Goal: Task Accomplishment & Management: Complete application form

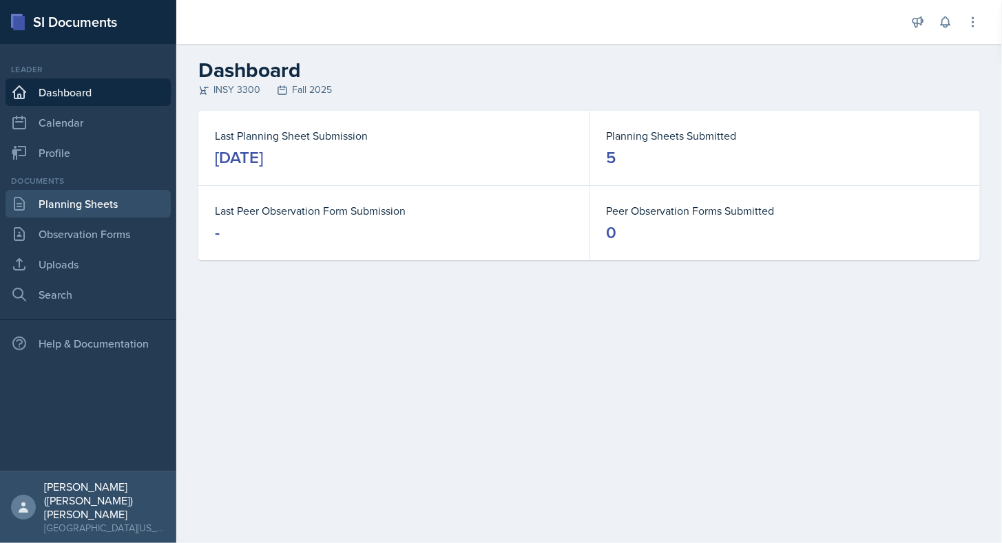
click at [107, 198] on link "Planning Sheets" at bounding box center [88, 204] width 165 height 28
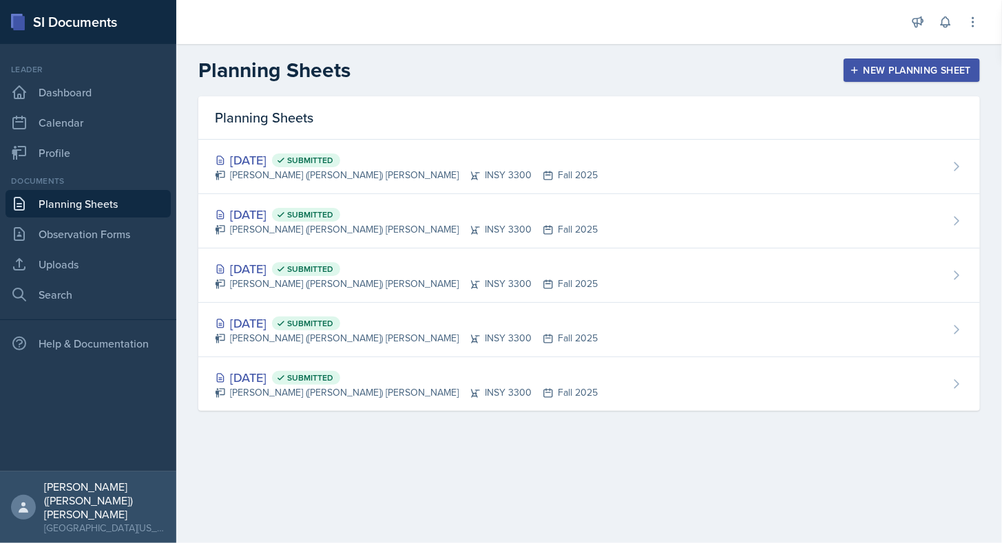
click at [934, 65] on div "New Planning Sheet" at bounding box center [911, 70] width 118 height 11
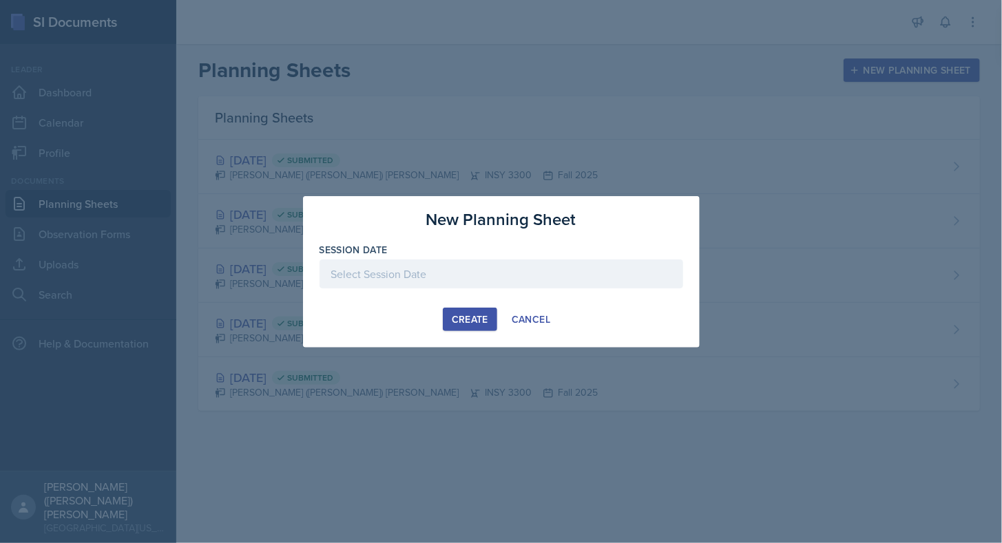
click at [523, 271] on div at bounding box center [501, 274] width 364 height 29
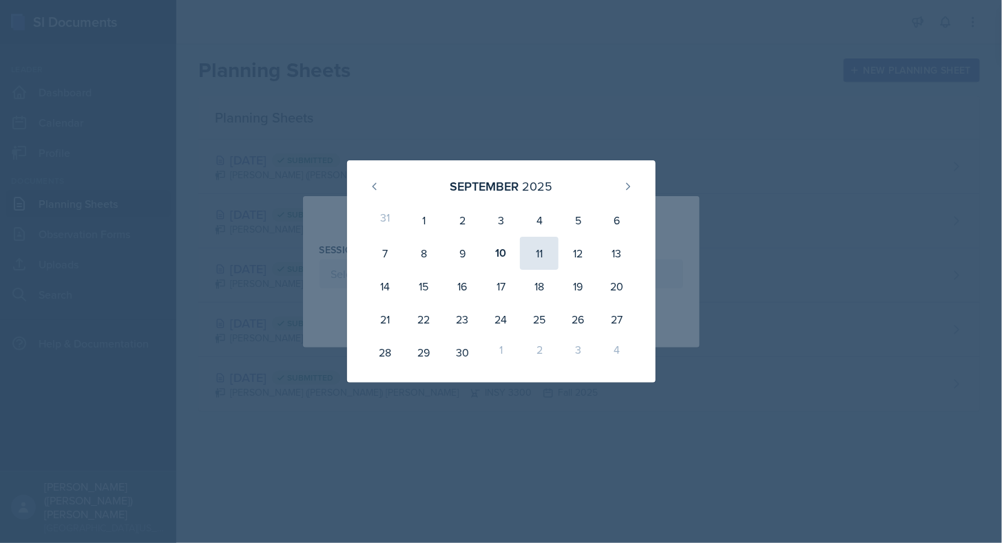
click at [538, 259] on div "11" at bounding box center [539, 253] width 39 height 33
type input "[DATE]"
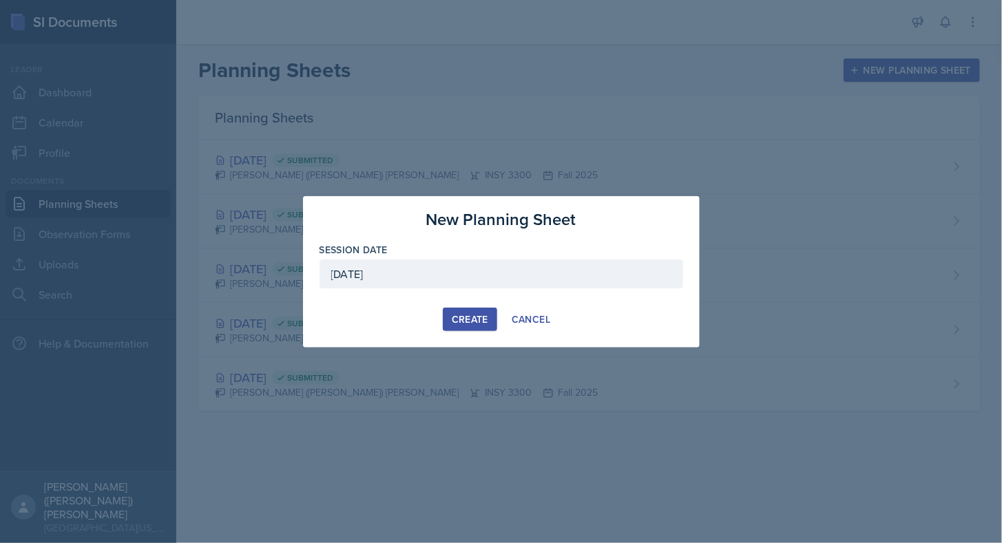
click at [483, 316] on div "Create" at bounding box center [470, 319] width 36 height 11
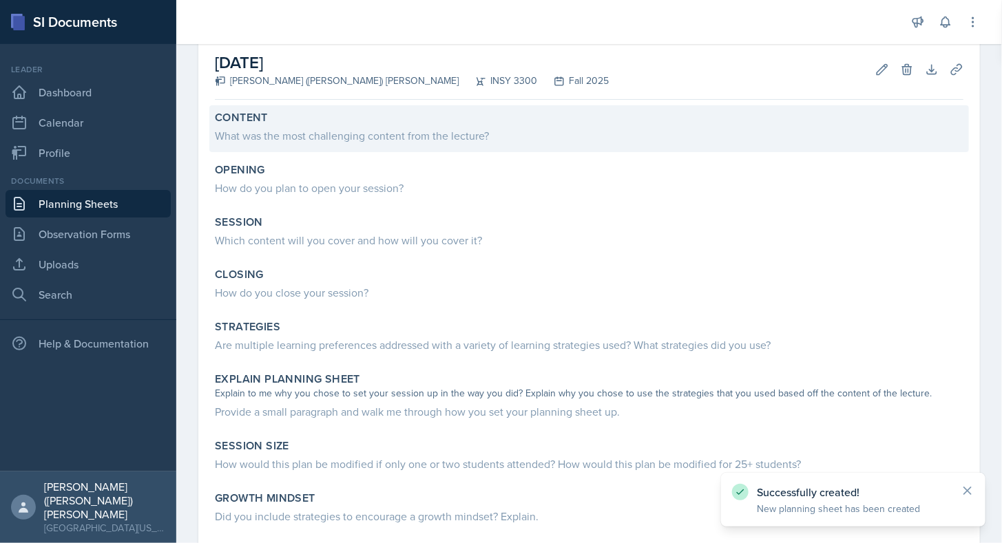
click at [417, 132] on div "What was the most challenging content from the lecture?" at bounding box center [589, 135] width 748 height 17
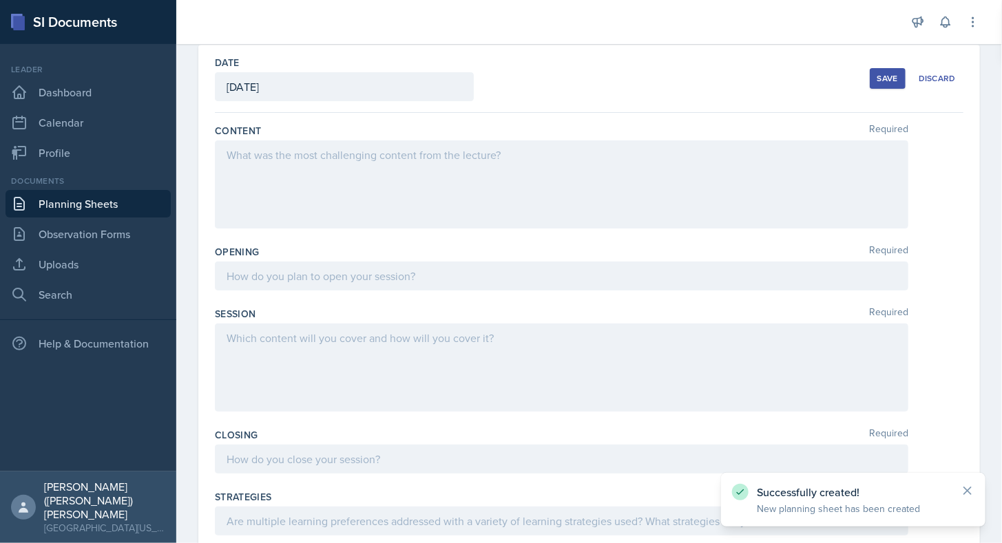
click at [397, 175] on div at bounding box center [561, 184] width 693 height 88
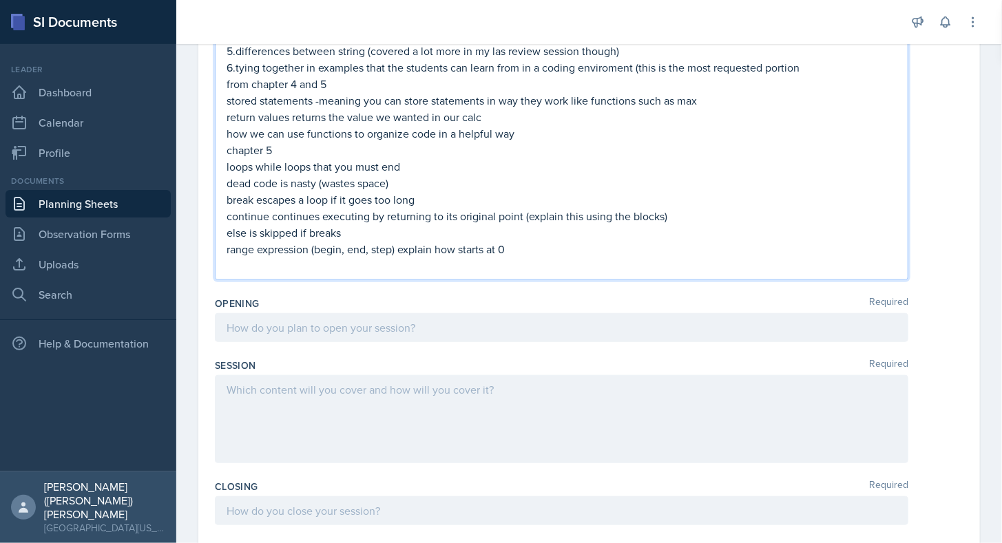
scroll to position [315, 0]
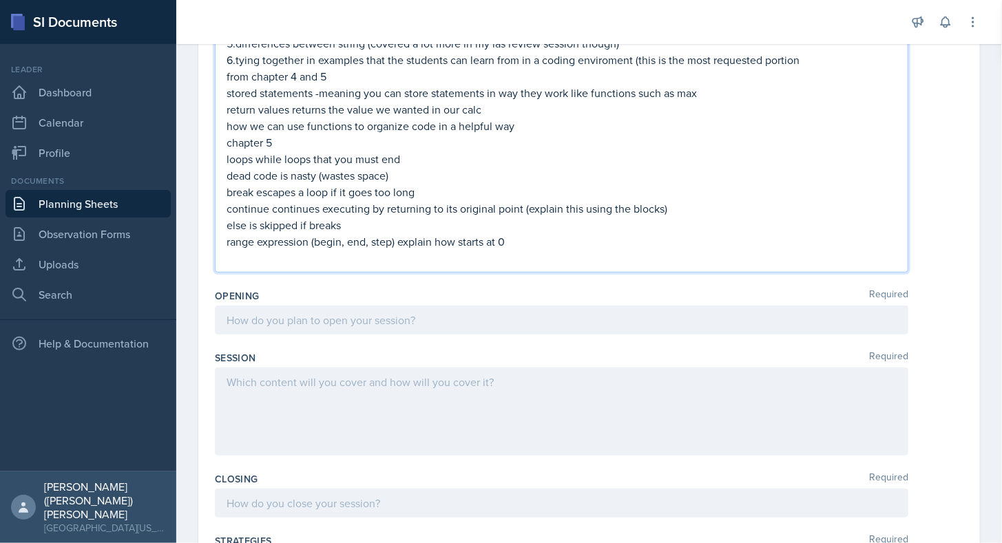
click at [483, 322] on p at bounding box center [562, 320] width 670 height 17
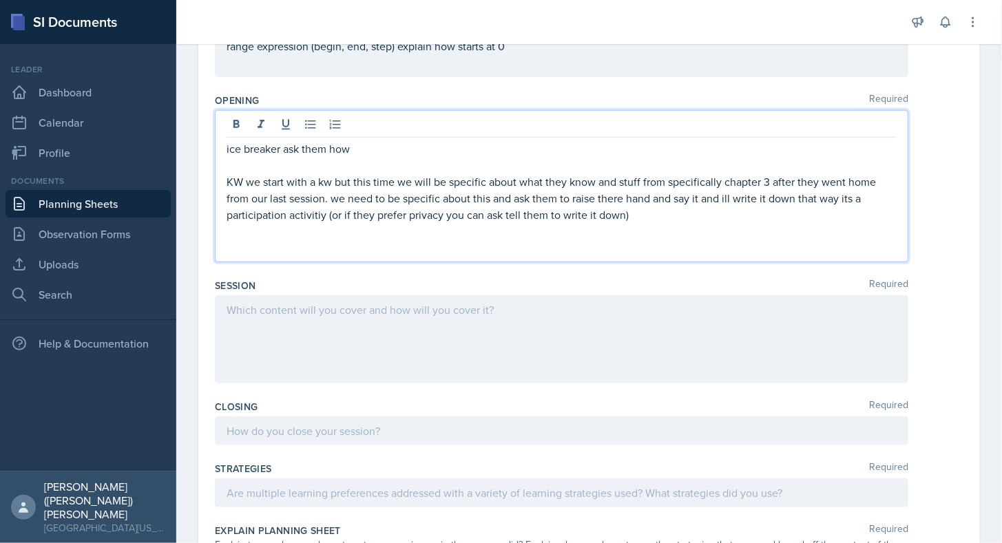
scroll to position [485, 0]
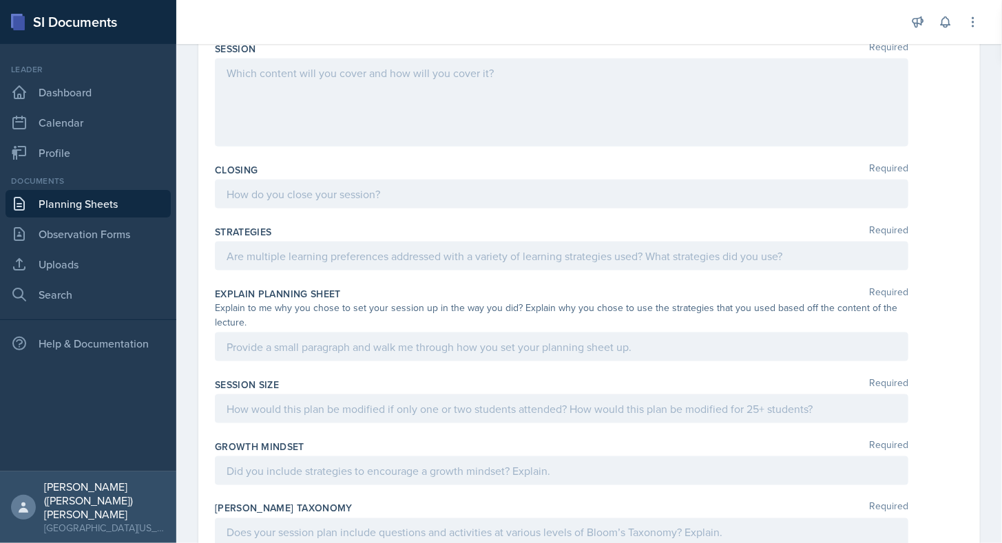
click at [352, 195] on p at bounding box center [562, 194] width 670 height 17
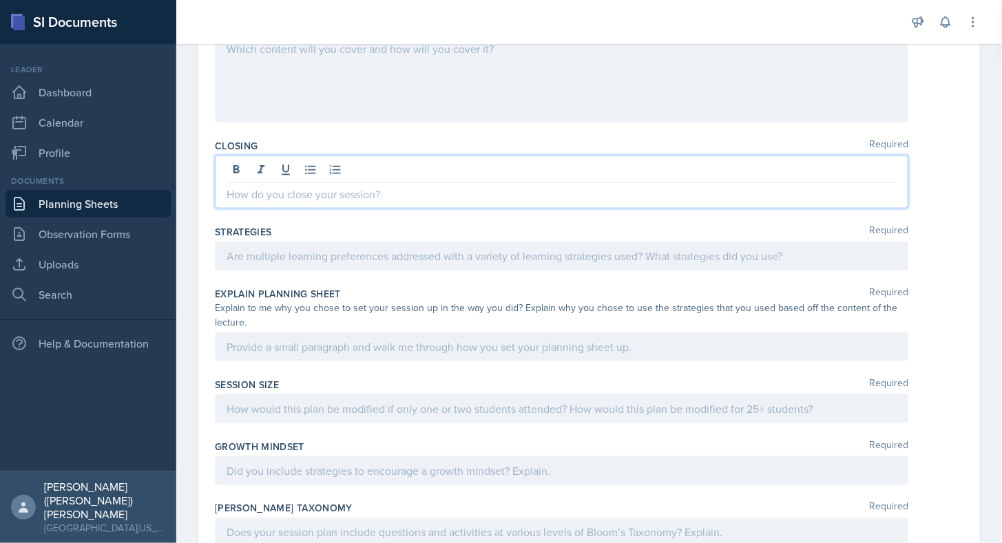
click at [369, 256] on div at bounding box center [561, 256] width 693 height 29
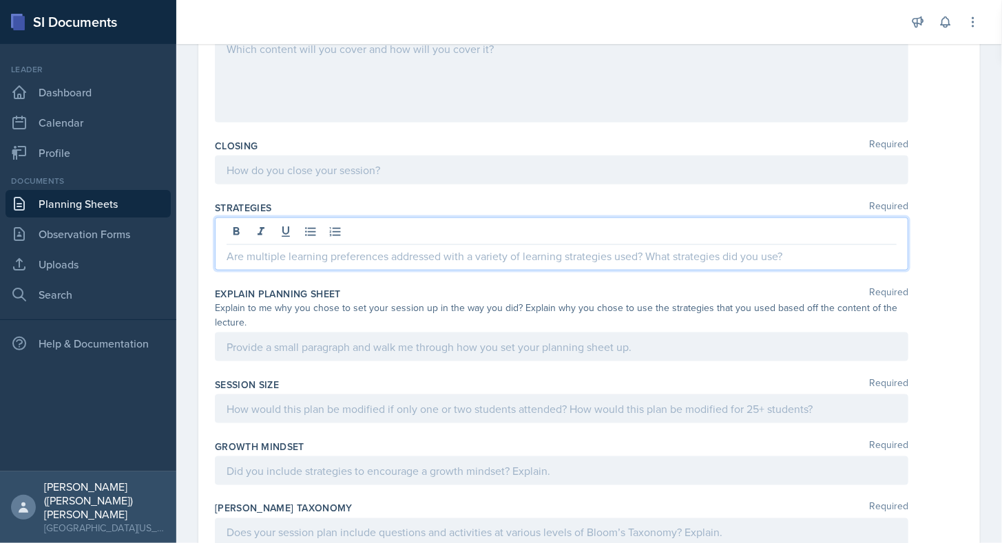
scroll to position [700, 0]
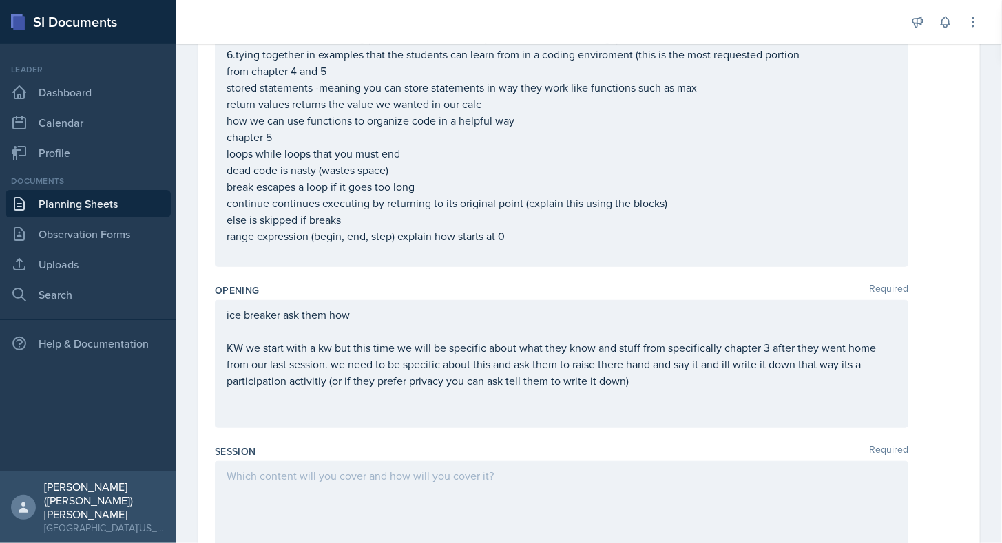
click at [340, 498] on div at bounding box center [561, 505] width 693 height 88
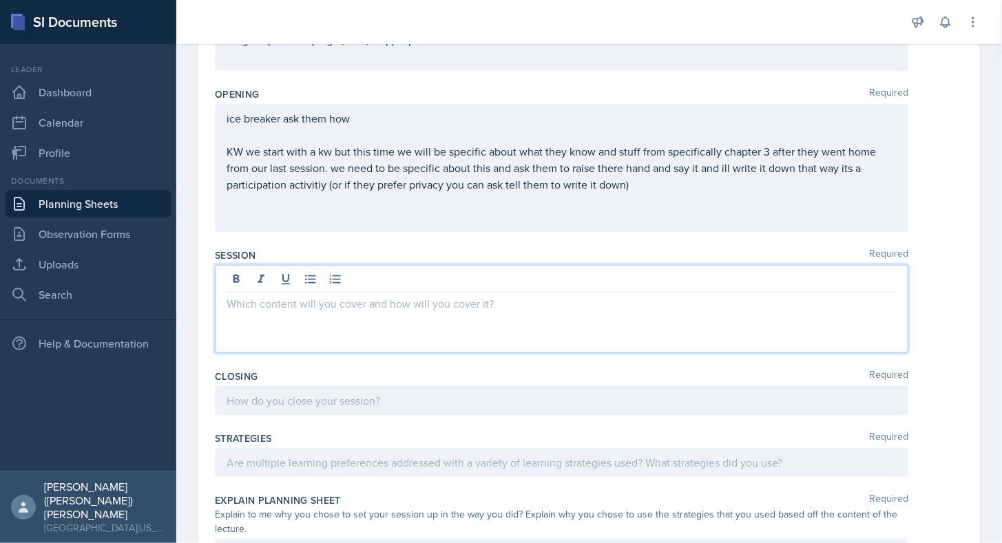
scroll to position [533, 0]
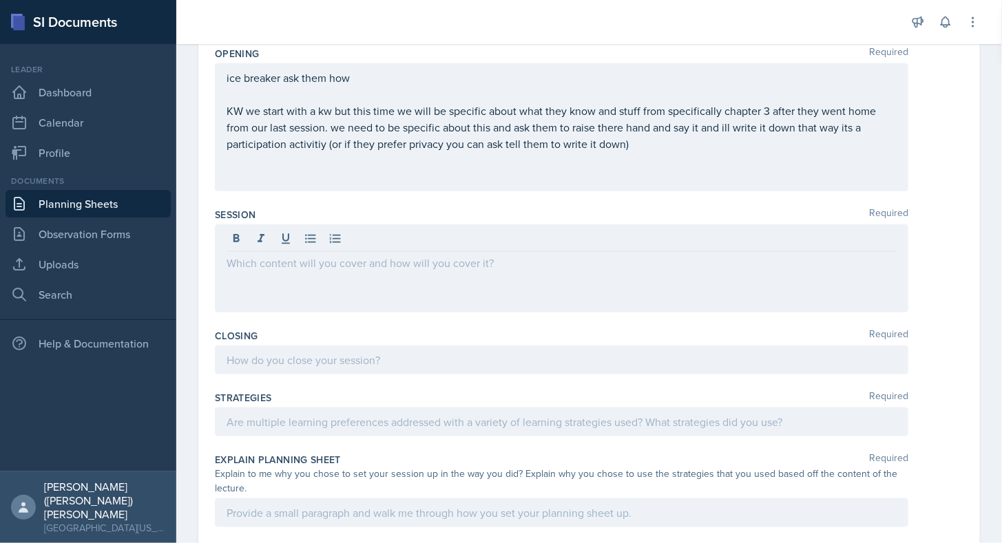
click at [337, 305] on div at bounding box center [561, 268] width 693 height 88
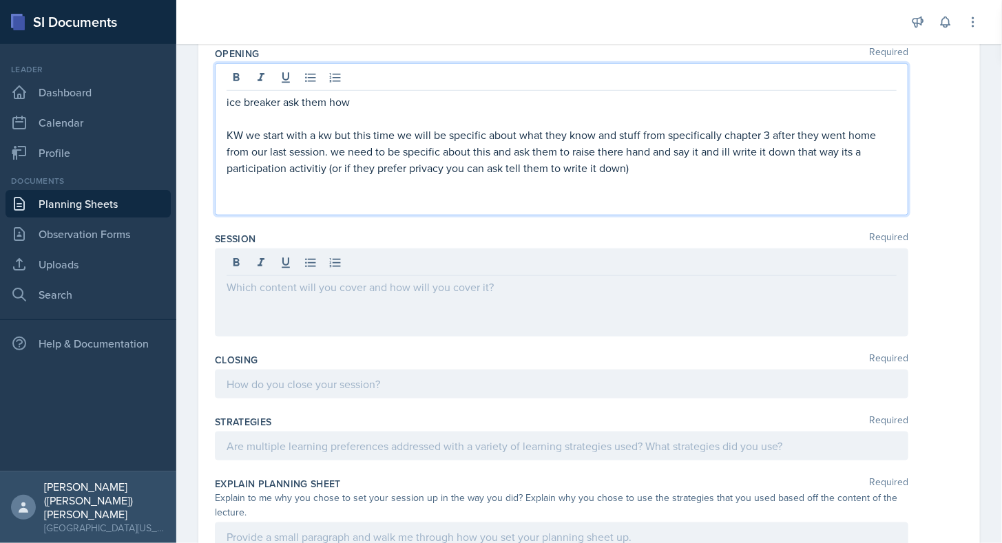
scroll to position [557, 0]
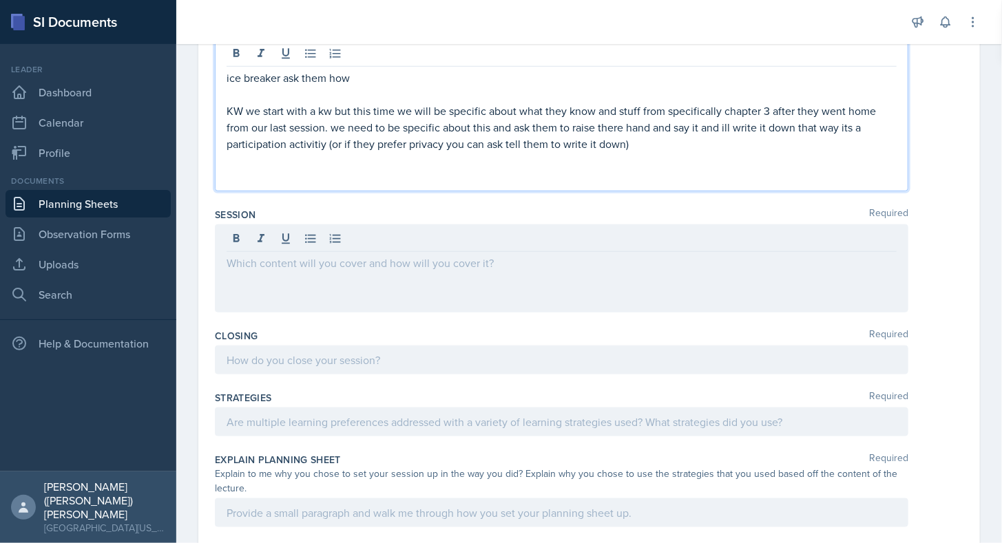
click at [361, 169] on p at bounding box center [562, 177] width 670 height 17
click at [392, 180] on p at bounding box center [562, 177] width 670 height 17
click at [357, 267] on div at bounding box center [561, 268] width 693 height 88
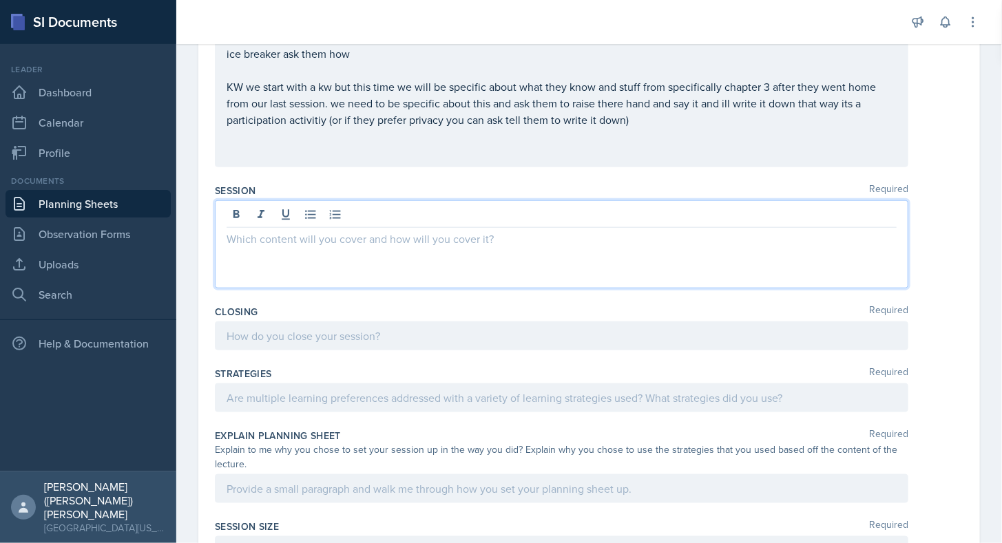
click at [337, 145] on p at bounding box center [562, 153] width 670 height 17
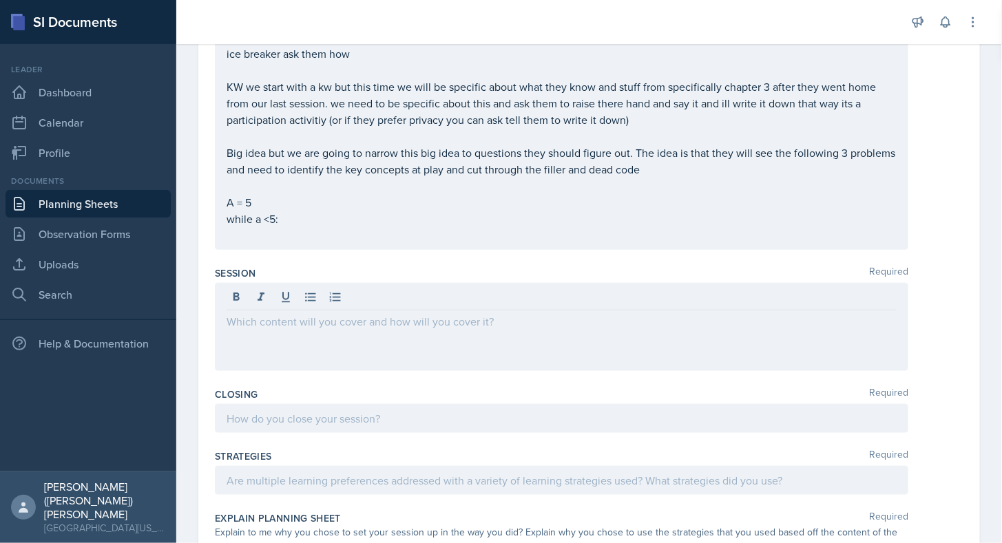
click at [277, 244] on div "ice breaker ask them how KW we start with a kw but this time we will be specifi…" at bounding box center [561, 132] width 693 height 235
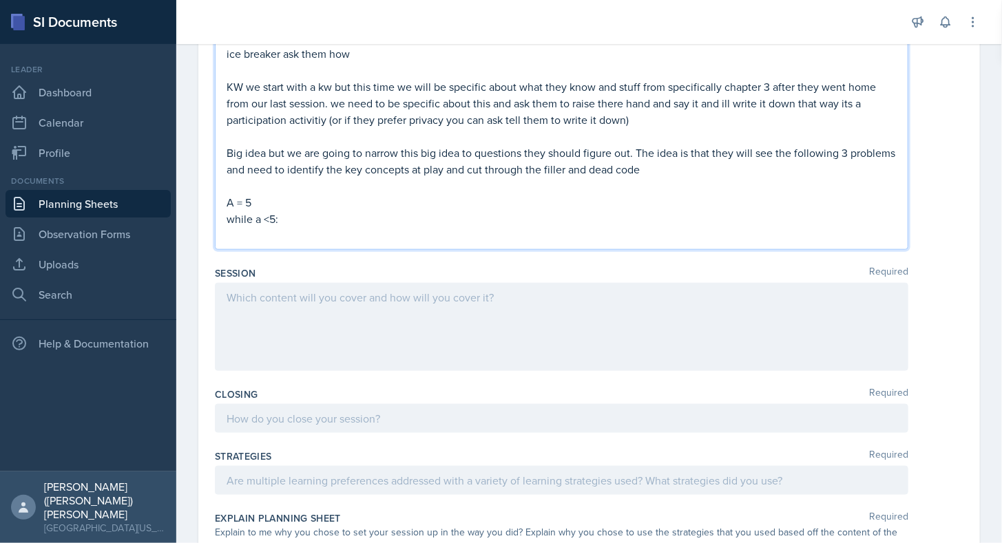
drag, startPoint x: 277, startPoint y: 244, endPoint x: 241, endPoint y: 221, distance: 42.8
click at [241, 221] on p "while a <5:" at bounding box center [562, 219] width 670 height 17
click at [246, 233] on p at bounding box center [562, 235] width 670 height 17
click at [260, 222] on p "while a <5:" at bounding box center [562, 219] width 670 height 17
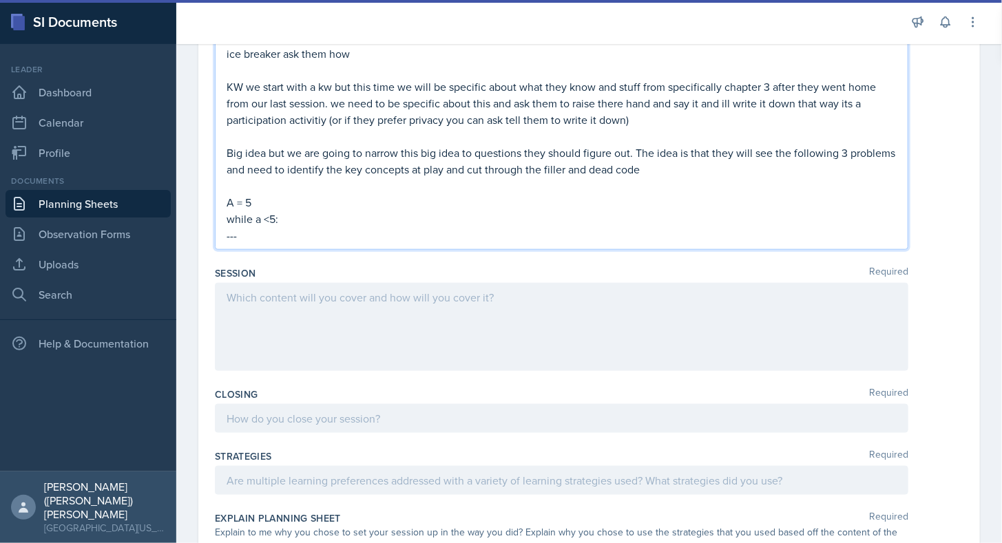
click at [312, 237] on p "---" at bounding box center [562, 235] width 670 height 17
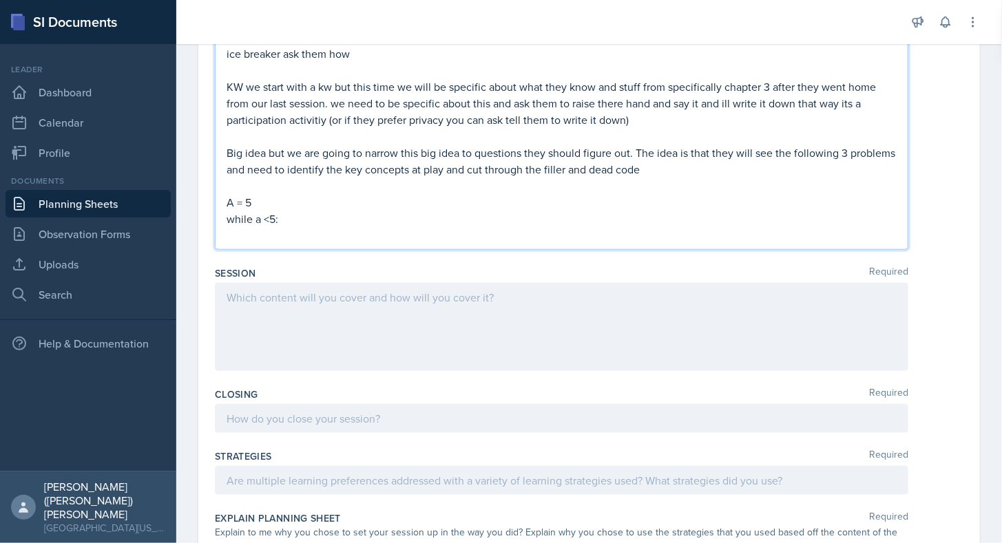
click at [264, 198] on p "A = 5" at bounding box center [562, 202] width 670 height 17
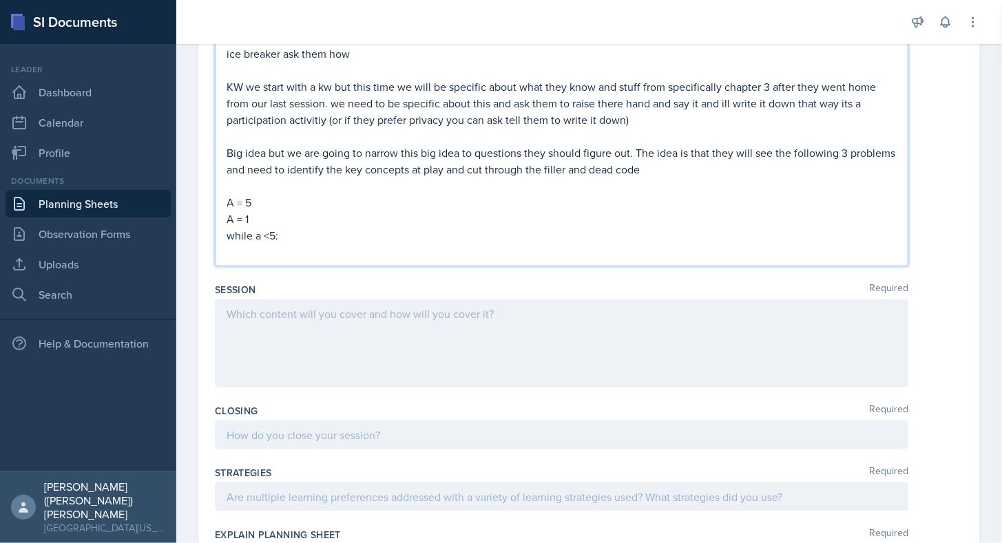
click at [299, 236] on p "while a <5:" at bounding box center [562, 235] width 670 height 17
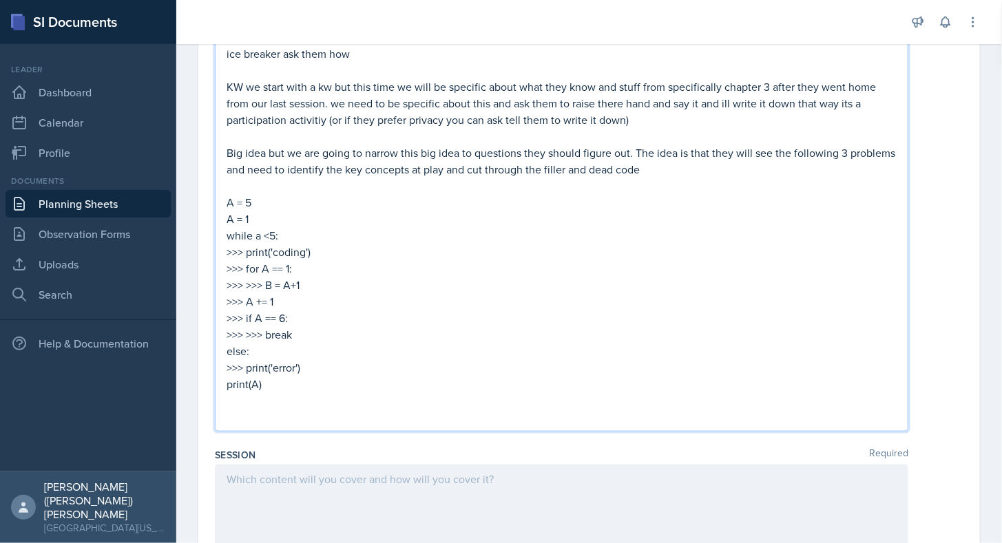
click at [253, 190] on p at bounding box center [562, 186] width 670 height 17
click at [227, 185] on p "identify what each line is doing why and what is from what units" at bounding box center [562, 186] width 670 height 17
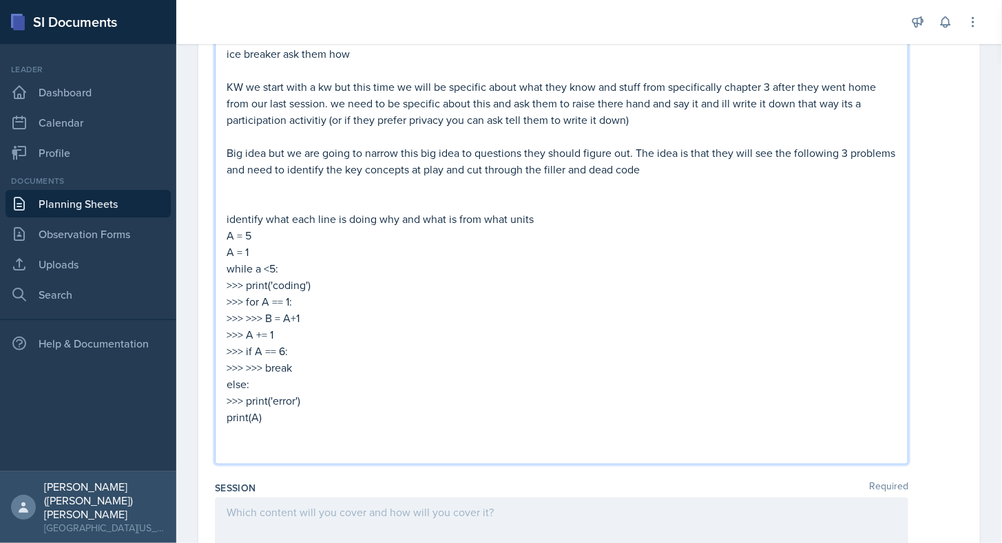
click at [264, 435] on p at bounding box center [562, 434] width 670 height 17
drag, startPoint x: 537, startPoint y: 216, endPoint x: 207, endPoint y: 216, distance: 330.5
click at [207, 216] on div "Date [DATE] [DATE] 31 1 2 3 4 5 6 7 8 9 10 11 12 13 14 15 16 17 18 19 20 21 22 …" at bounding box center [588, 299] width 781 height 1544
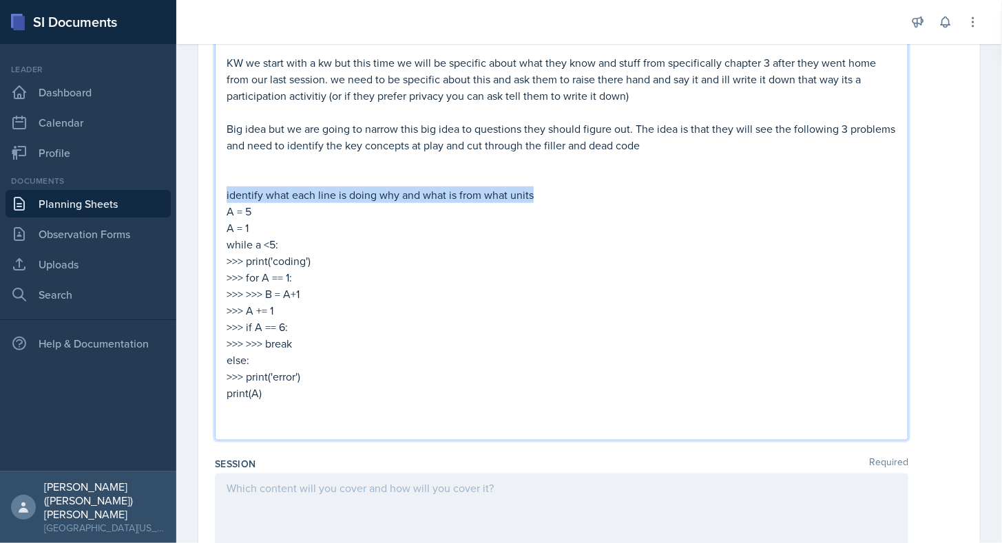
scroll to position [557, 0]
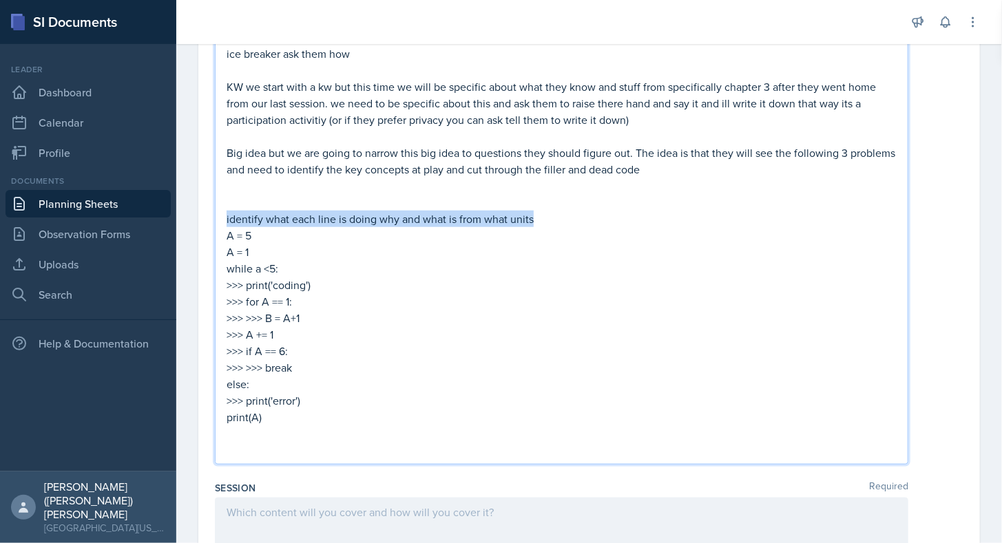
copy p "identify what each line is doing why and what is from what units"
click at [287, 444] on p at bounding box center [562, 450] width 670 height 17
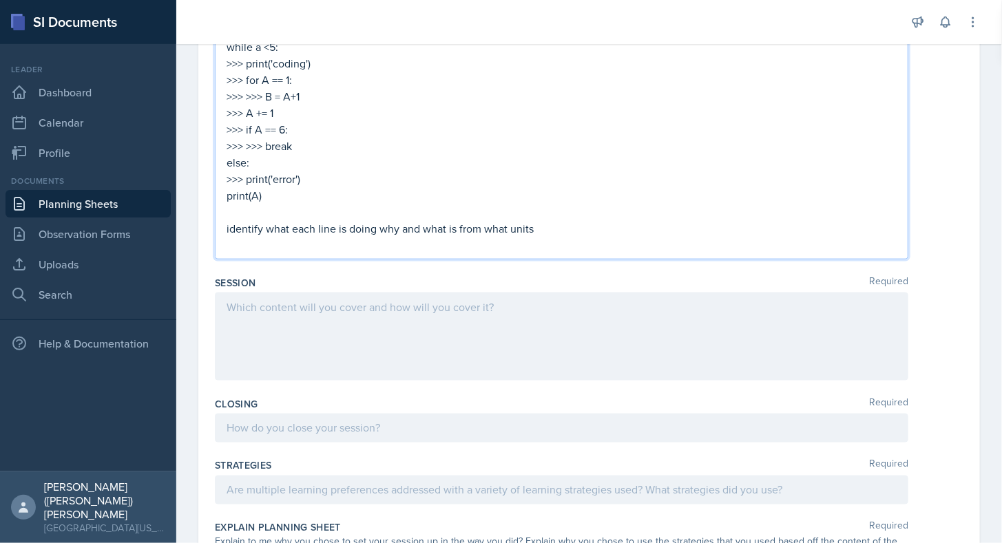
scroll to position [827, 0]
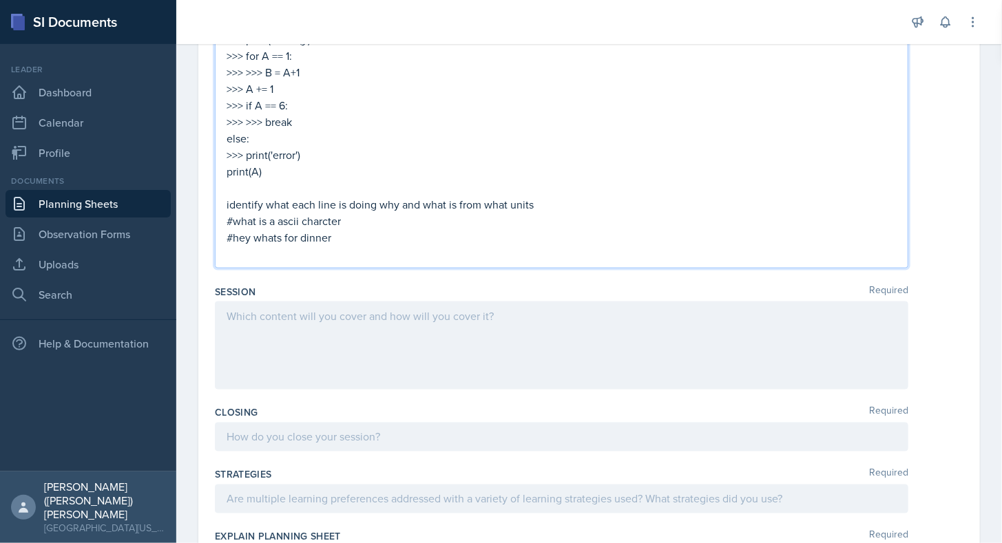
click at [348, 220] on p "#what is a ascii charcter" at bounding box center [562, 221] width 670 height 17
click at [341, 253] on p at bounding box center [562, 254] width 670 height 17
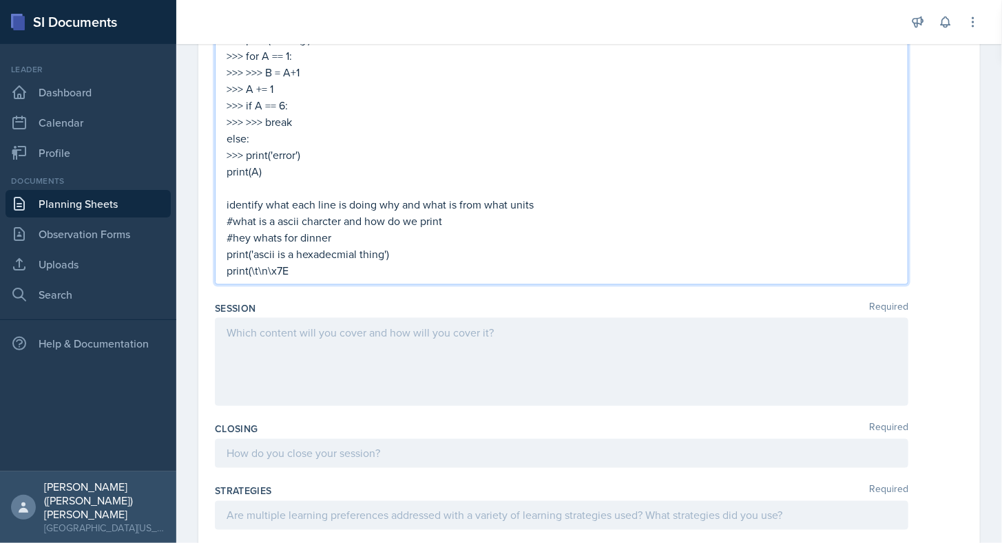
click at [343, 192] on p at bounding box center [562, 188] width 670 height 17
click at [304, 270] on p "print(\t\n\x7E" at bounding box center [562, 270] width 670 height 17
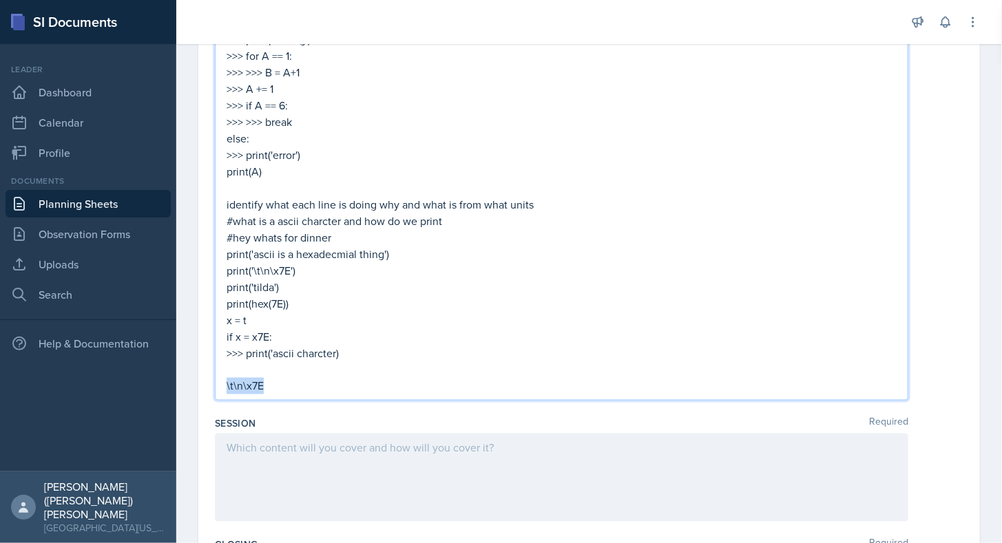
drag, startPoint x: 286, startPoint y: 386, endPoint x: 171, endPoint y: 379, distance: 115.9
click at [171, 379] on div "SI Documents Leader Dashboard Calendar Profile Documents Planning Sheets Observ…" at bounding box center [501, 271] width 1002 height 543
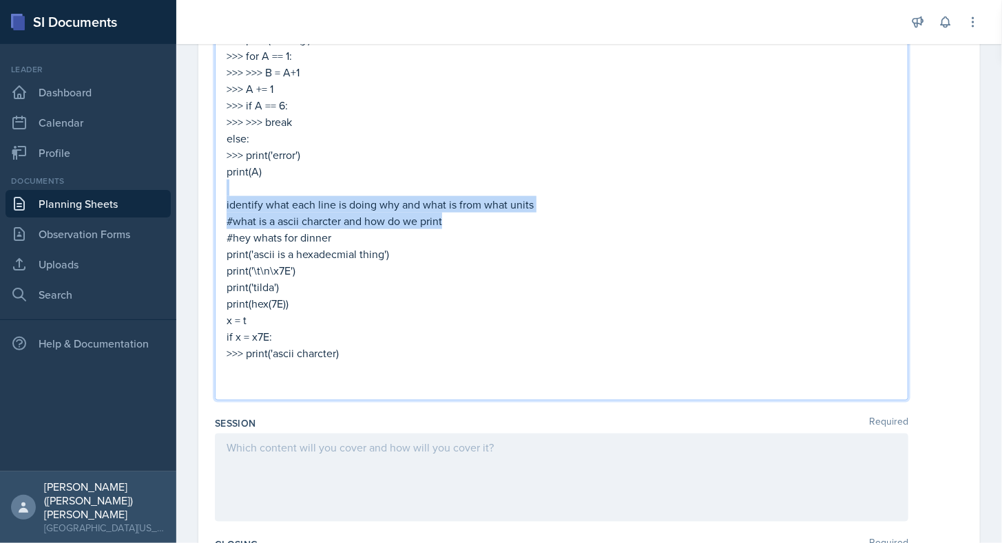
drag, startPoint x: 552, startPoint y: 210, endPoint x: 213, endPoint y: 196, distance: 339.1
click at [213, 196] on div "Date [DATE] [DATE] 31 1 2 3 4 5 6 7 8 9 10 11 12 13 14 15 16 17 18 19 20 21 22 …" at bounding box center [588, 155] width 781 height 1701
click at [230, 201] on p "identify what each line is doing why and what is from what units" at bounding box center [562, 204] width 670 height 17
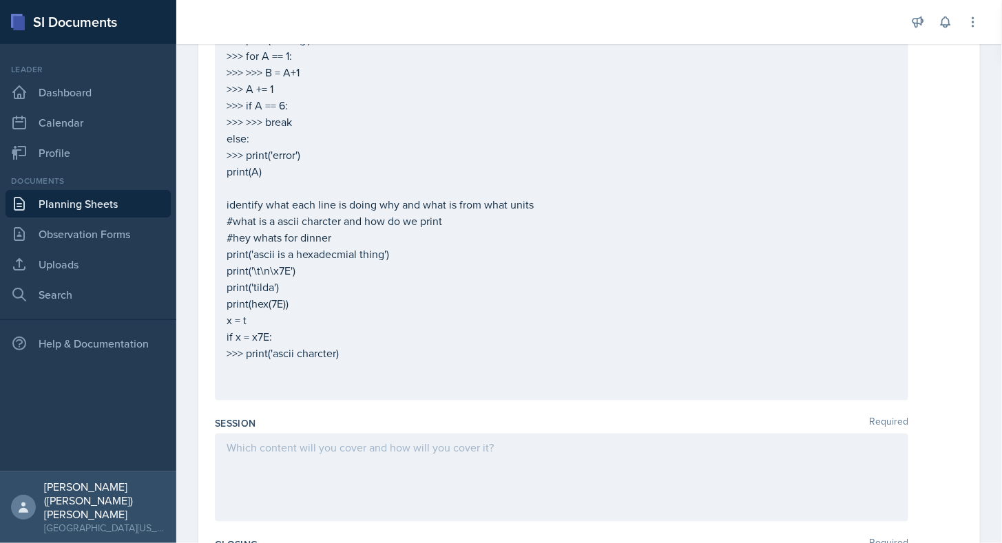
drag, startPoint x: 226, startPoint y: 202, endPoint x: 607, endPoint y: 222, distance: 381.9
click at [607, 222] on div "ice breaker ask them how KW we start with a kw but this time we will be specifi…" at bounding box center [561, 96] width 693 height 607
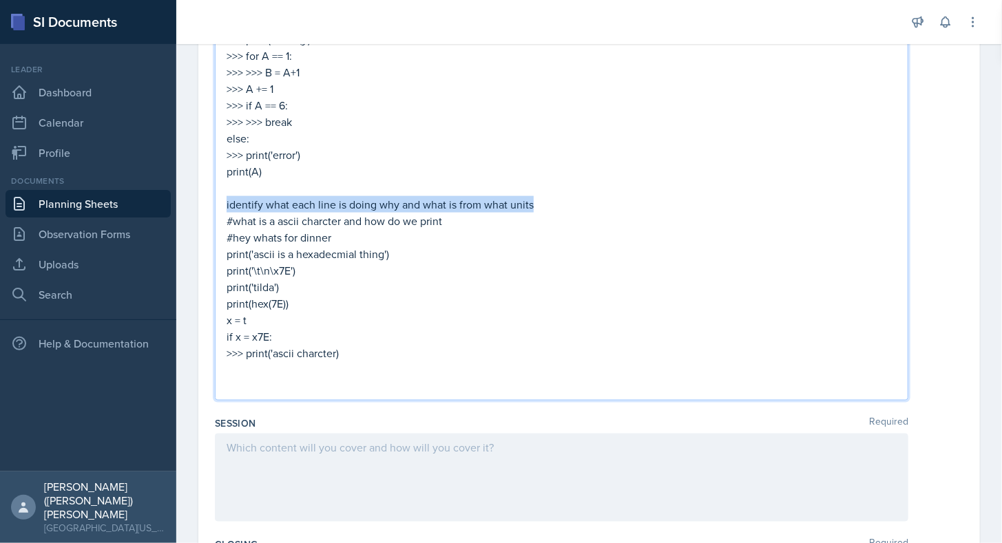
drag, startPoint x: 557, startPoint y: 205, endPoint x: 204, endPoint y: 207, distance: 352.5
click at [204, 207] on div "Date [DATE] [DATE] 31 1 2 3 4 5 6 7 8 9 10 11 12 13 14 15 16 17 18 19 20 21 22 …" at bounding box center [588, 143] width 781 height 1725
copy p "identify what each line is doing why and what is from what units"
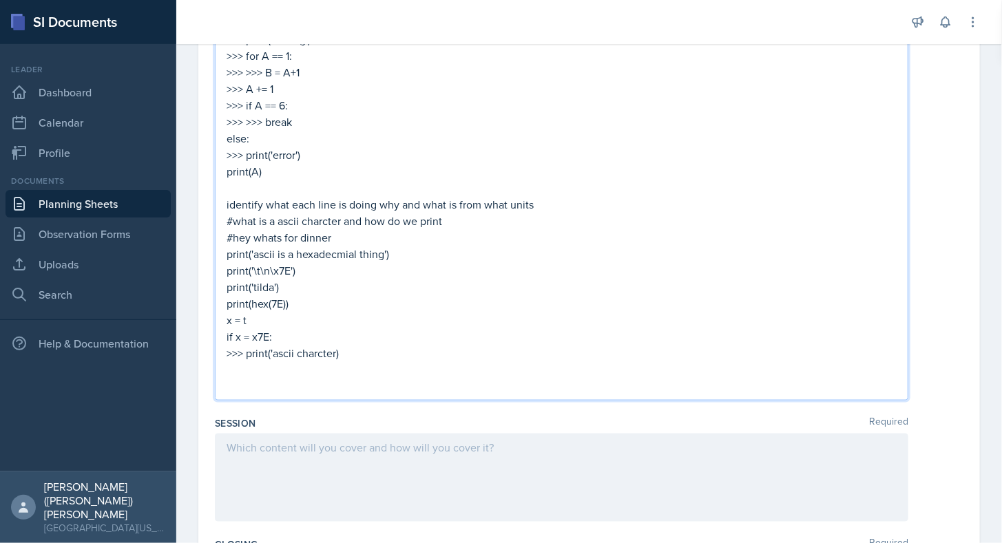
click at [339, 378] on p at bounding box center [562, 386] width 670 height 17
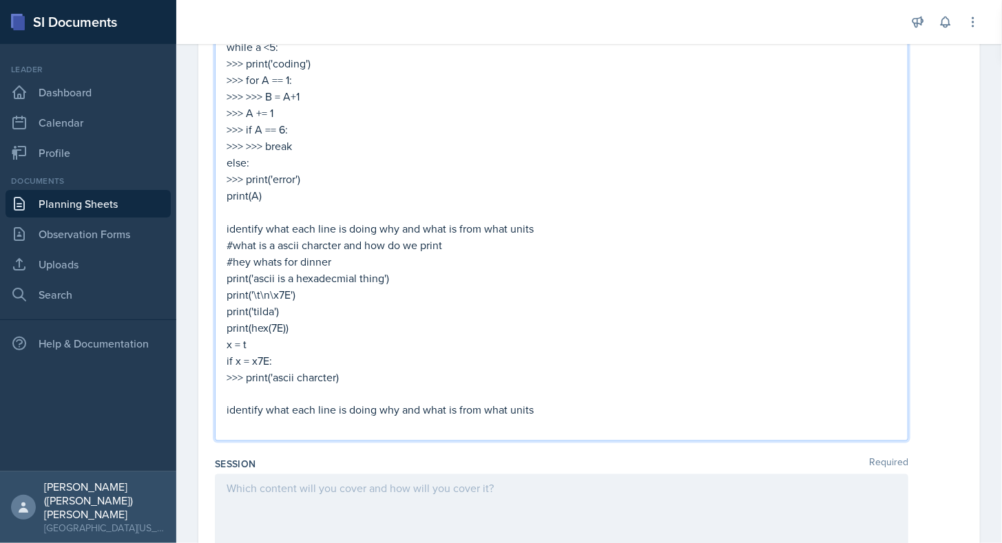
scroll to position [827, 0]
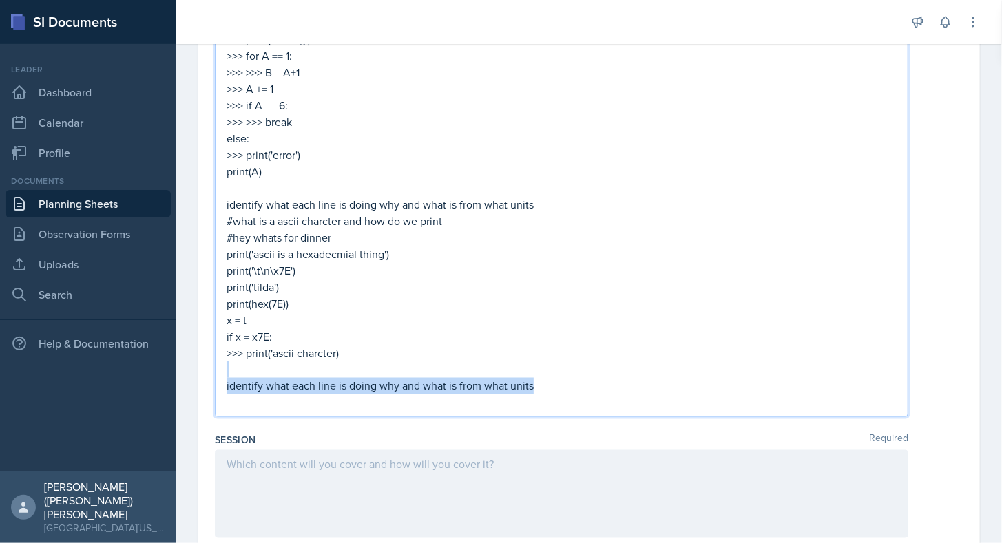
drag, startPoint x: 562, startPoint y: 387, endPoint x: 231, endPoint y: 372, distance: 330.8
click at [231, 372] on div "ice breaker ask them how KW we start with a kw but this time we will be specifi…" at bounding box center [562, 105] width 670 height 611
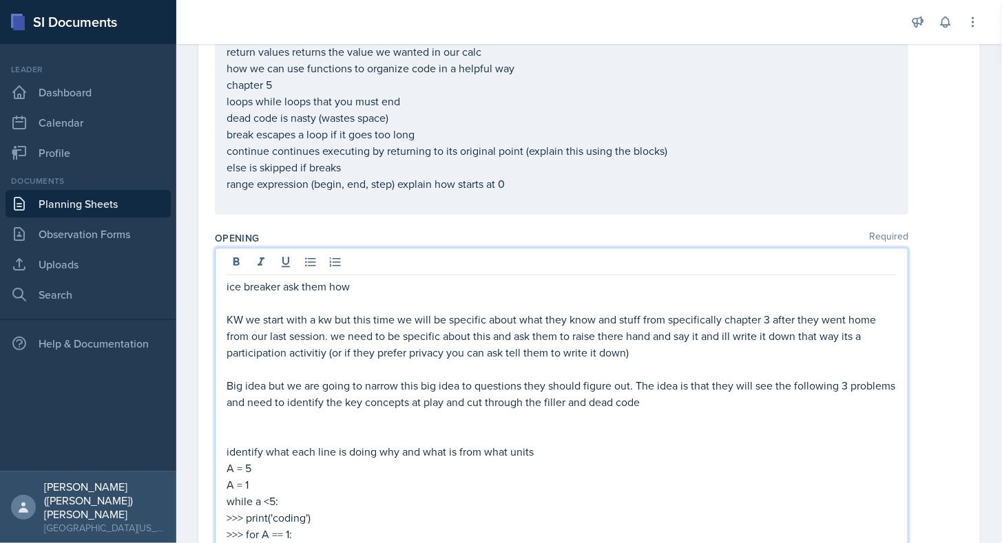
scroll to position [324, 0]
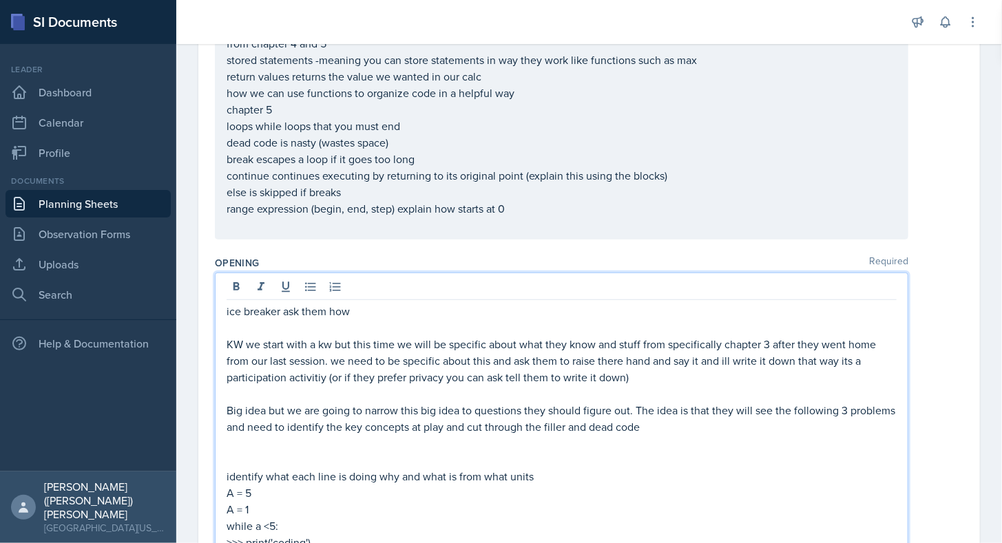
click at [841, 403] on p "Big idea but we are going to narrow this big idea to questions they should figu…" at bounding box center [562, 418] width 670 height 33
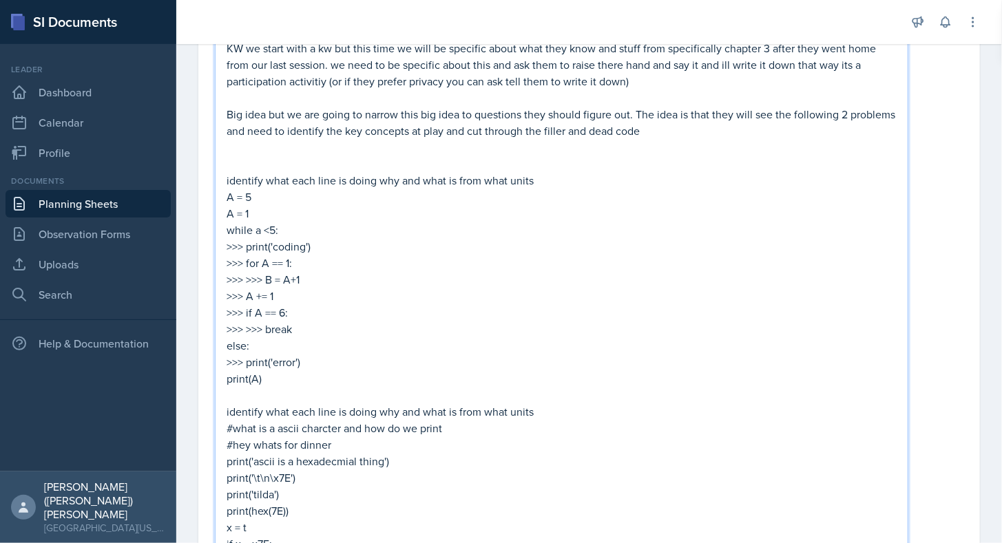
scroll to position [621, 0]
click at [246, 390] on p at bounding box center [562, 394] width 670 height 17
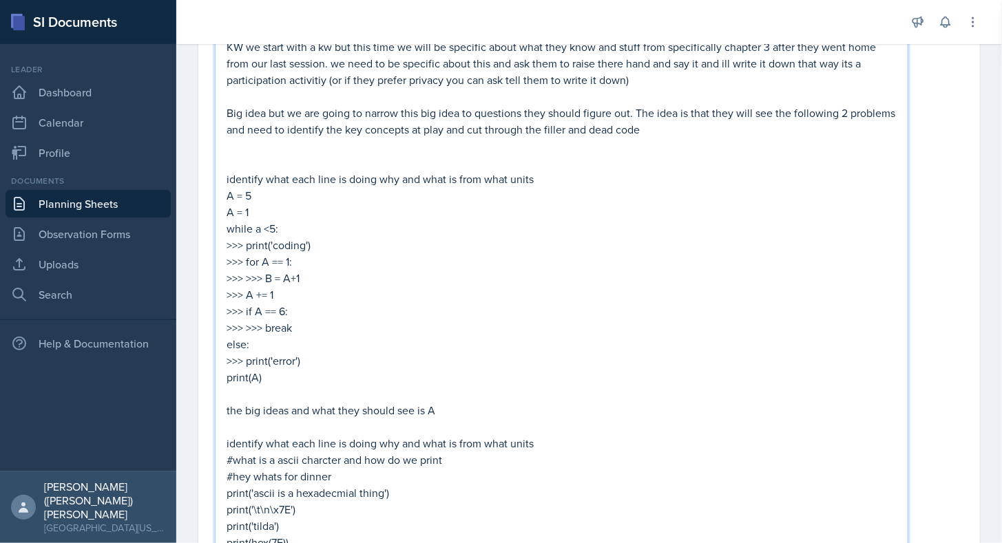
click at [270, 197] on p "A = 5" at bounding box center [562, 195] width 670 height 17
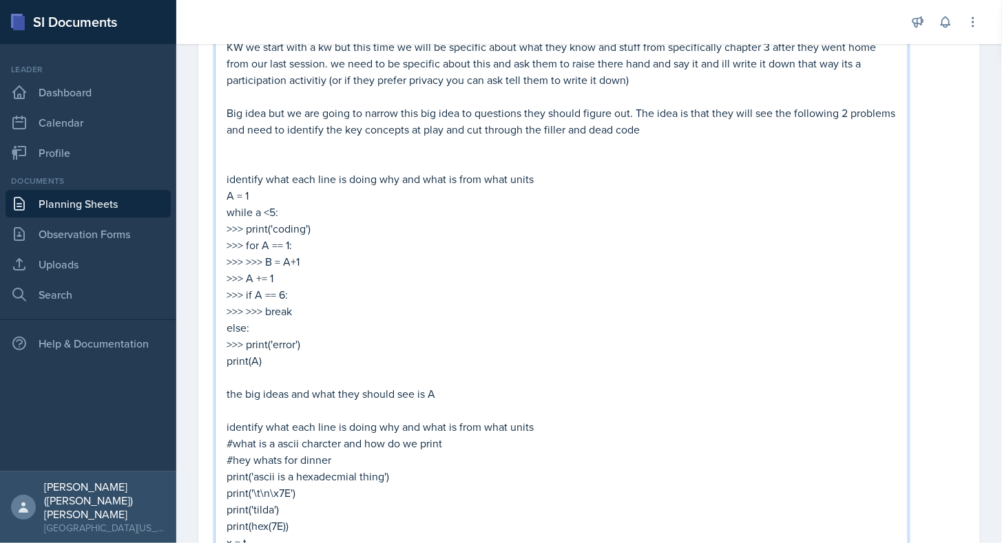
click at [480, 390] on p "the big ideas and what they should see is A" at bounding box center [562, 394] width 670 height 17
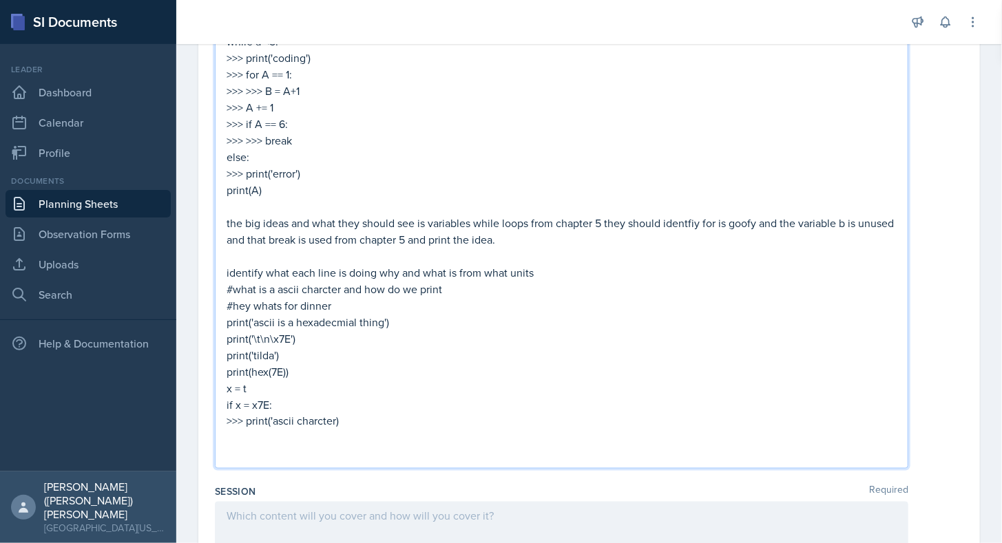
scroll to position [792, 0]
click at [322, 432] on p at bounding box center [562, 438] width 670 height 17
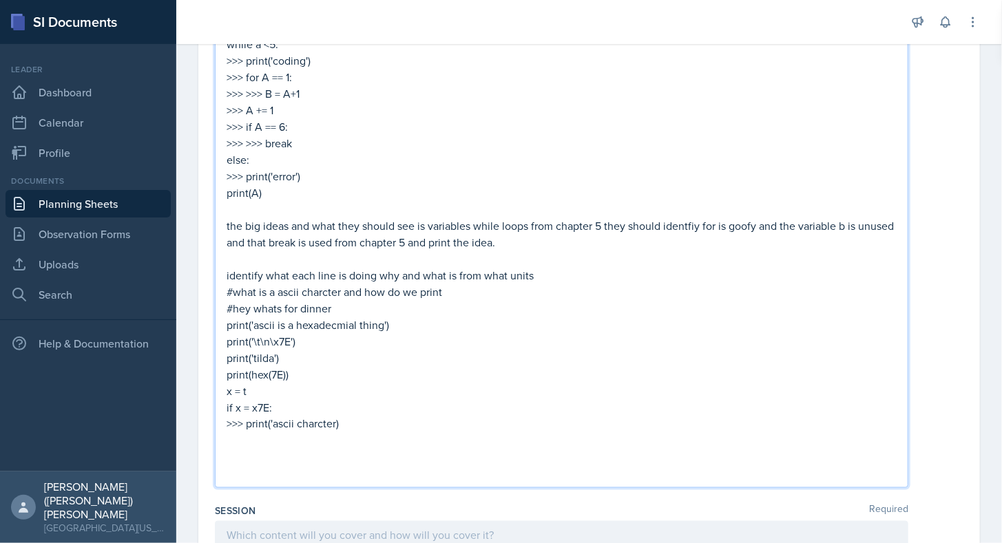
scroll to position [797, 0]
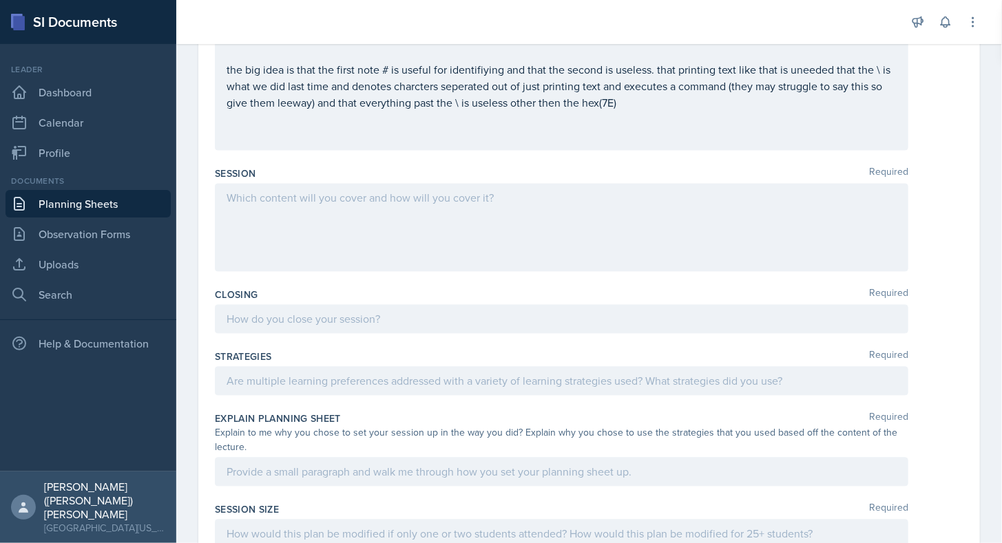
click at [435, 210] on div at bounding box center [561, 228] width 693 height 88
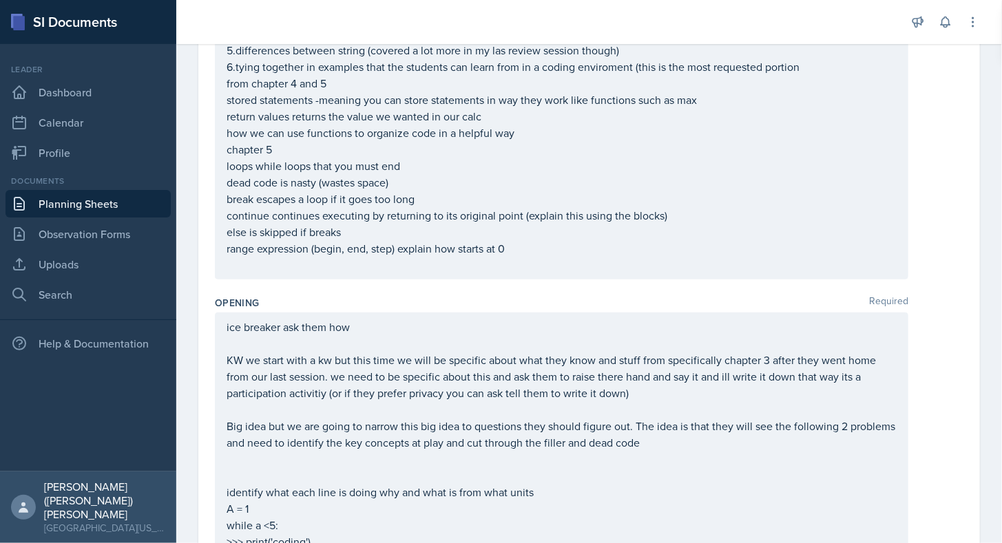
click at [641, 397] on p "KW we start with a kw but this time we will be specific about what they know an…" at bounding box center [562, 377] width 670 height 50
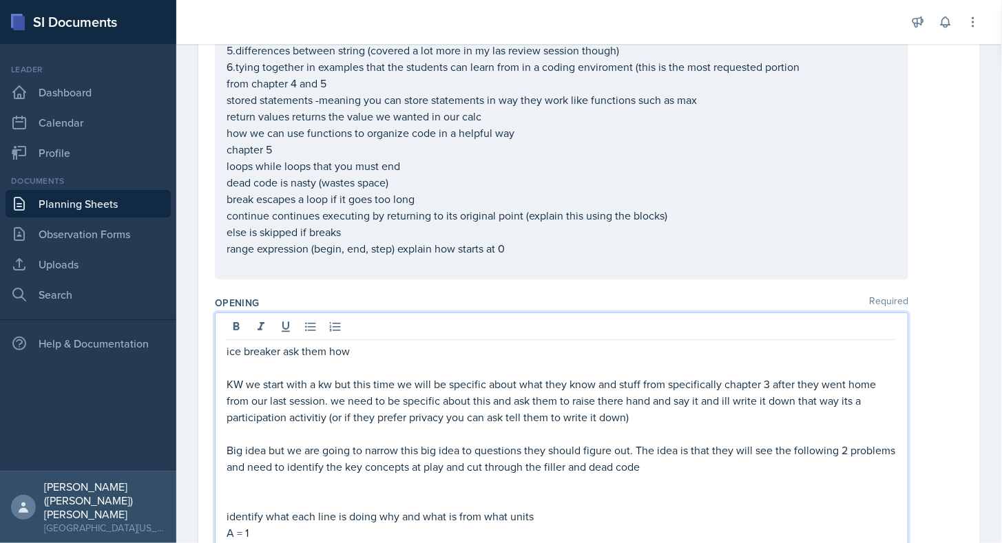
scroll to position [307, 0]
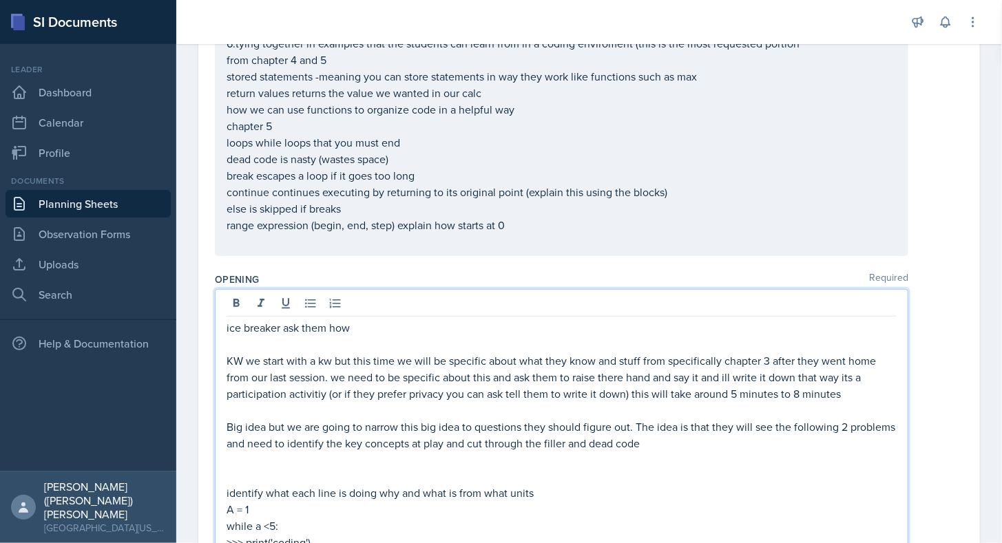
click at [443, 319] on p "ice breaker ask them how" at bounding box center [562, 327] width 670 height 17
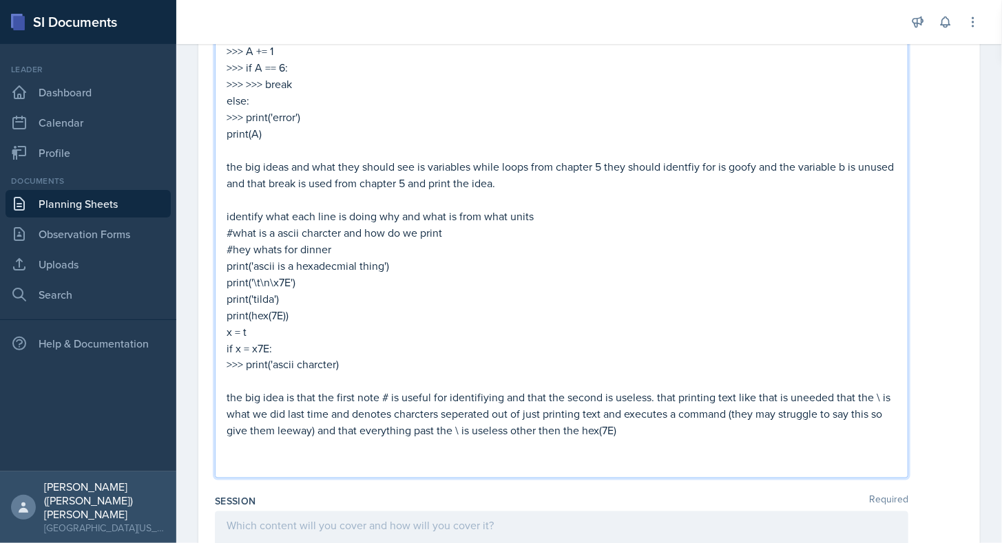
scroll to position [850, 0]
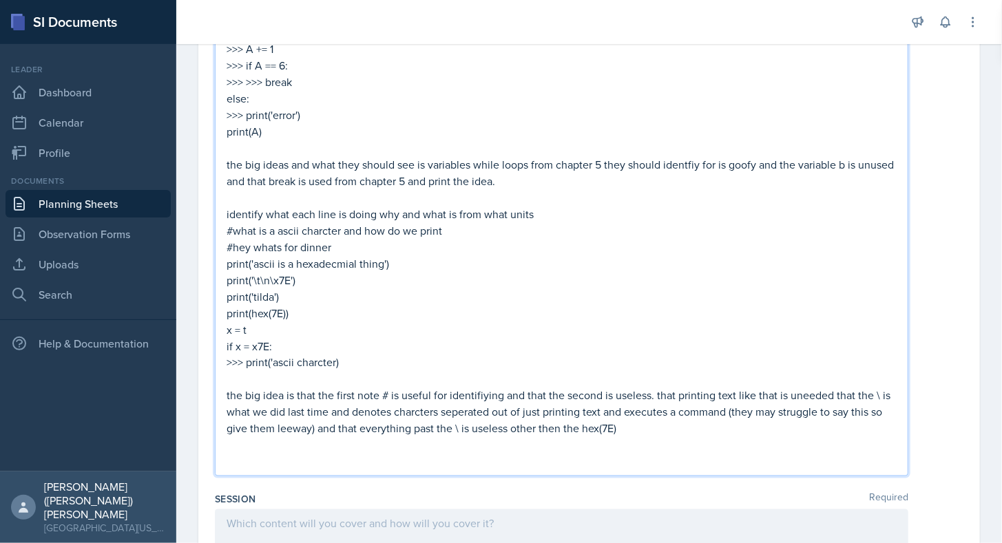
click at [622, 448] on p at bounding box center [562, 445] width 670 height 17
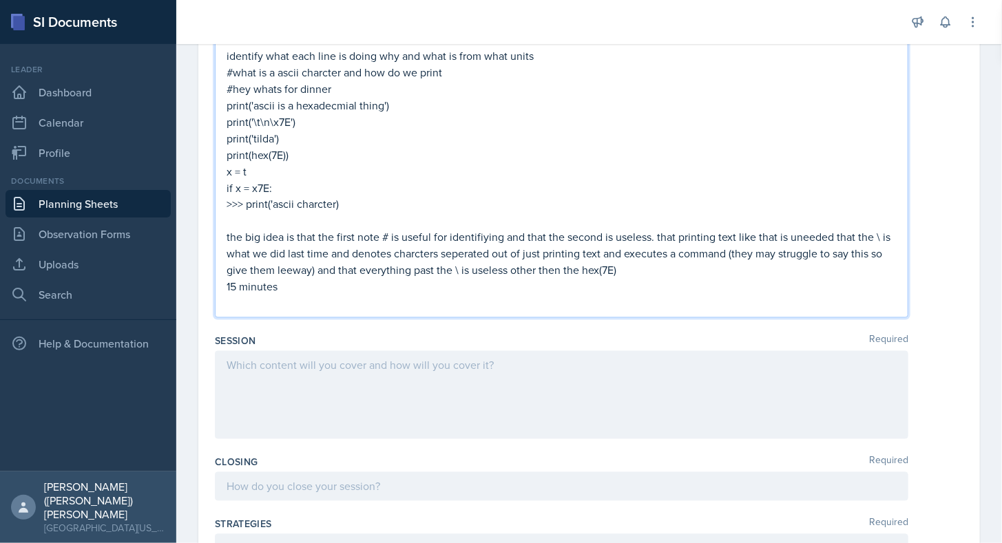
scroll to position [1009, 0]
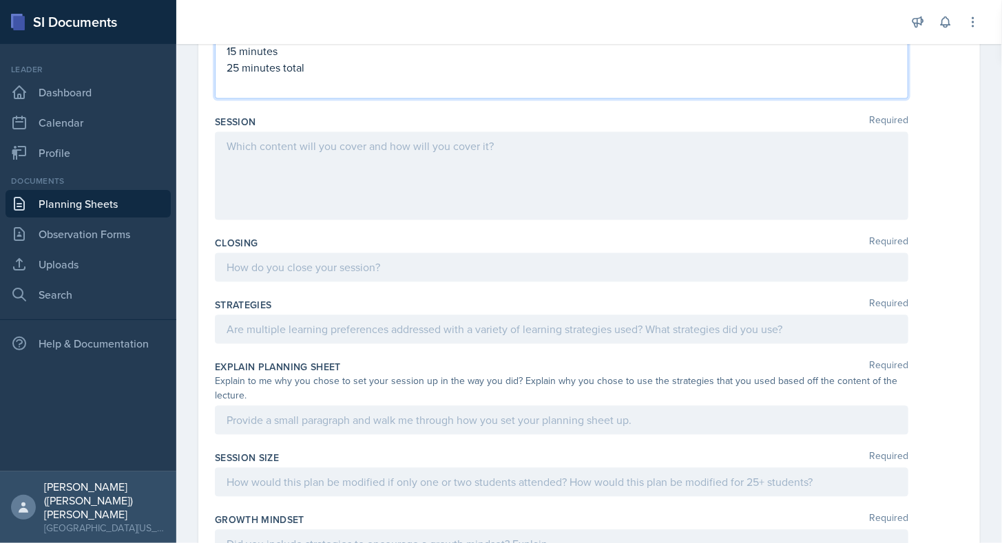
click at [346, 156] on div at bounding box center [561, 176] width 693 height 88
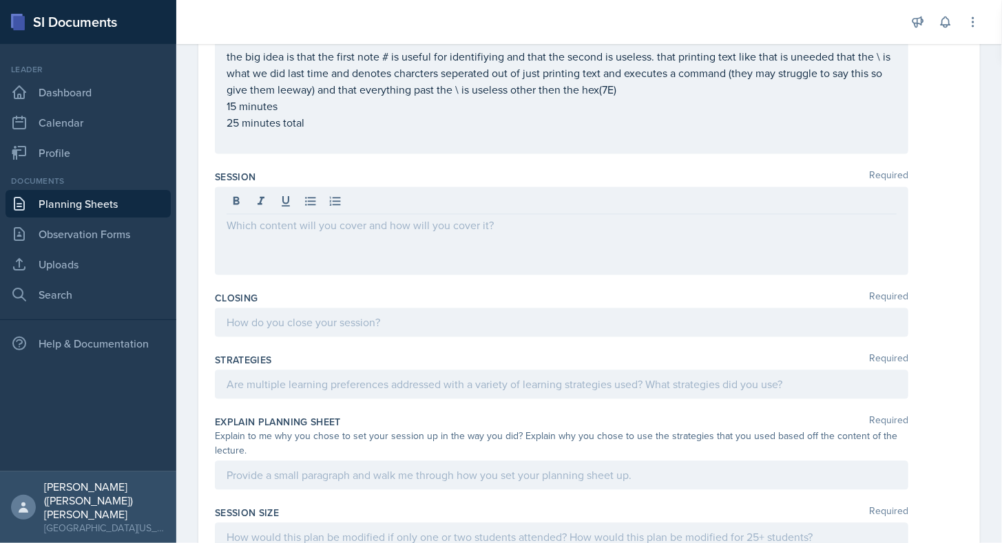
scroll to position [1166, 0]
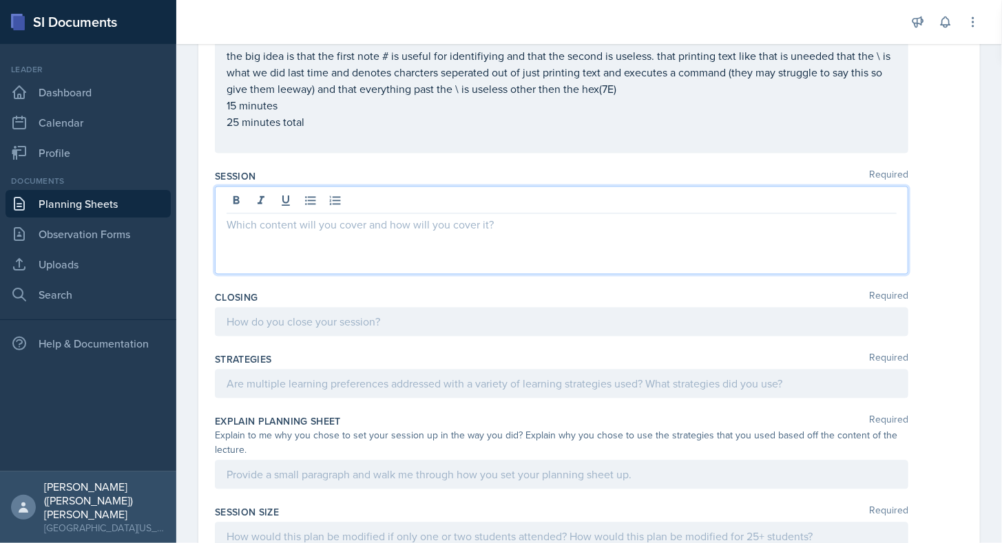
click at [337, 217] on p at bounding box center [562, 225] width 670 height 17
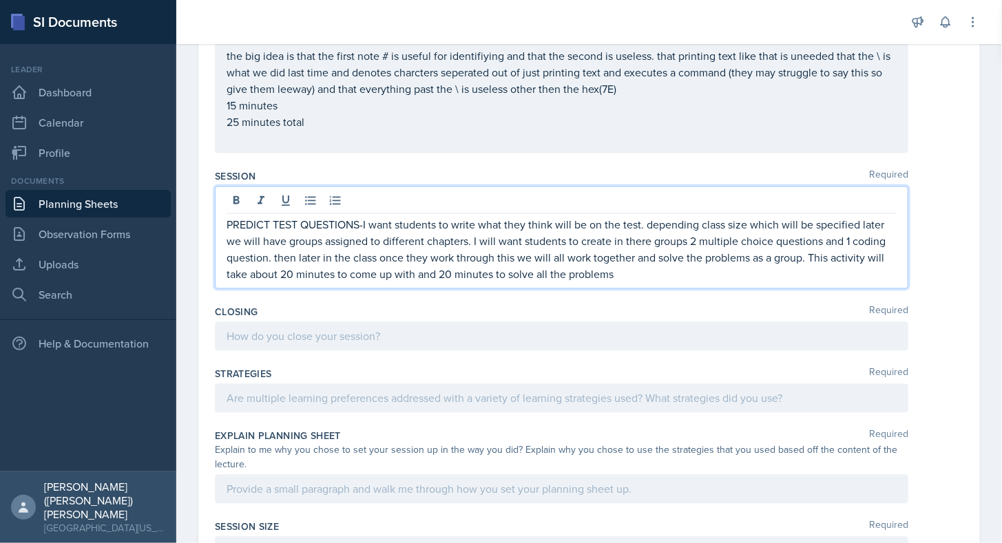
click at [443, 274] on p "PREDICT TEST QUESTIONS-I want students to write what they think will be on the …" at bounding box center [562, 250] width 670 height 66
click at [658, 274] on p "PREDICT TEST QUESTIONS-I want students to write what they think will be on the …" at bounding box center [562, 250] width 670 height 66
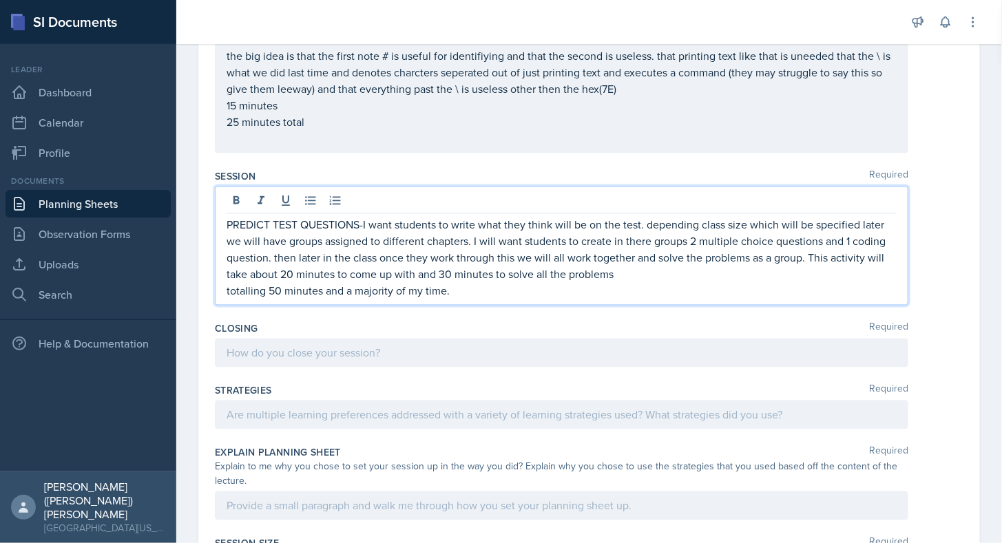
click at [234, 107] on p "15 minutes" at bounding box center [562, 106] width 670 height 17
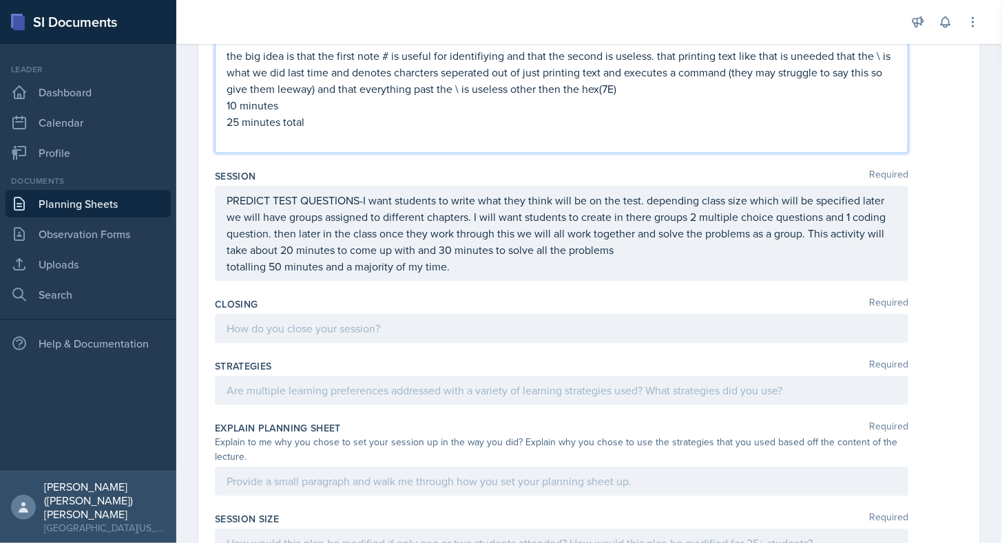
click at [240, 123] on p "25 minutes total" at bounding box center [562, 122] width 670 height 17
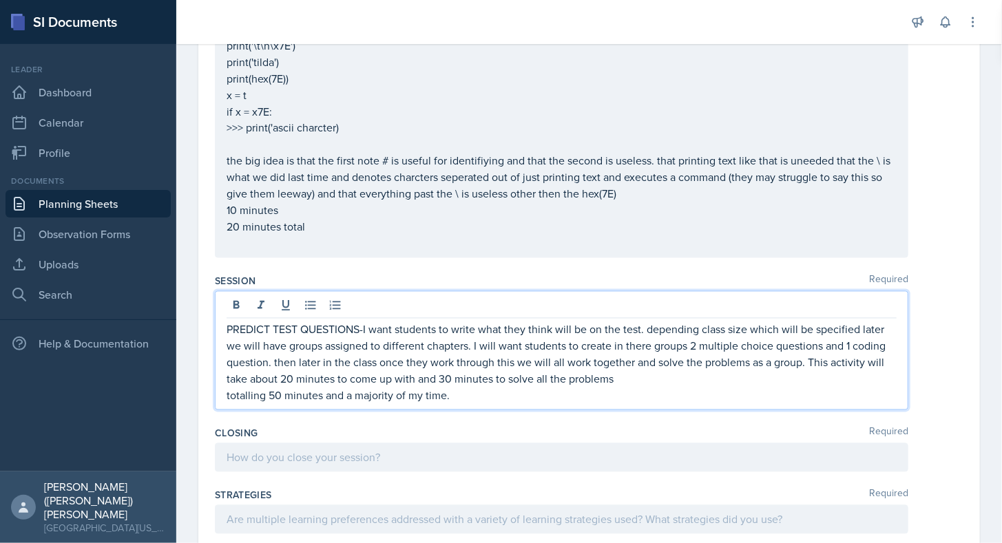
click at [523, 372] on div "PREDICT TEST QUESTIONS-I want students to write what they think will be on the …" at bounding box center [562, 363] width 670 height 83
click at [447, 450] on div at bounding box center [561, 457] width 693 height 29
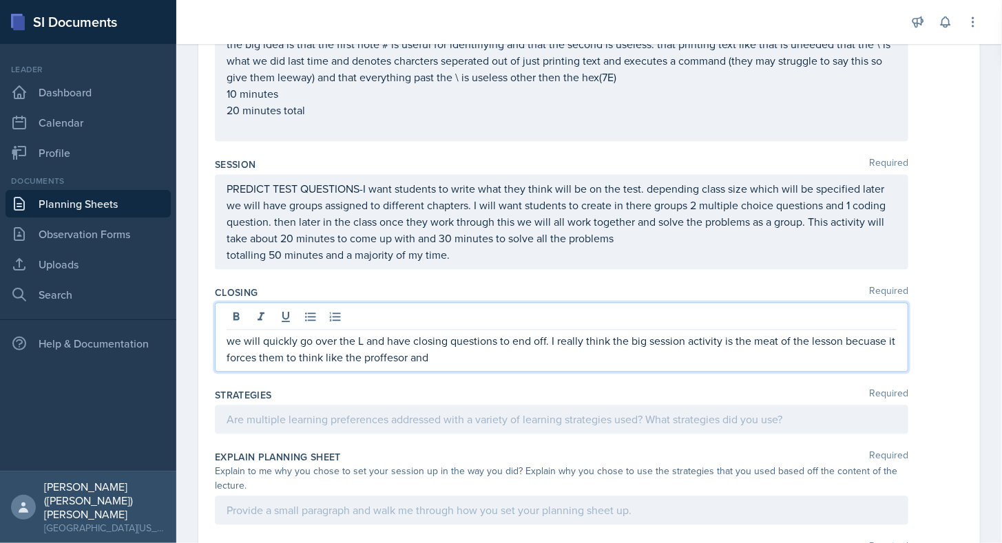
scroll to position [1201, 0]
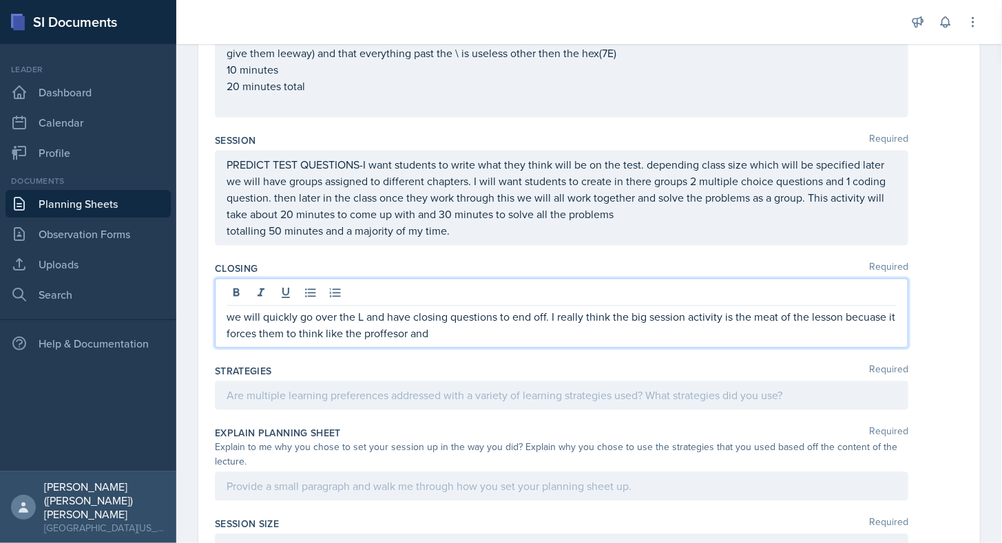
click at [286, 223] on p "PREDICT TEST QUESTIONS-I want students to write what they think will be on the …" at bounding box center [562, 190] width 670 height 66
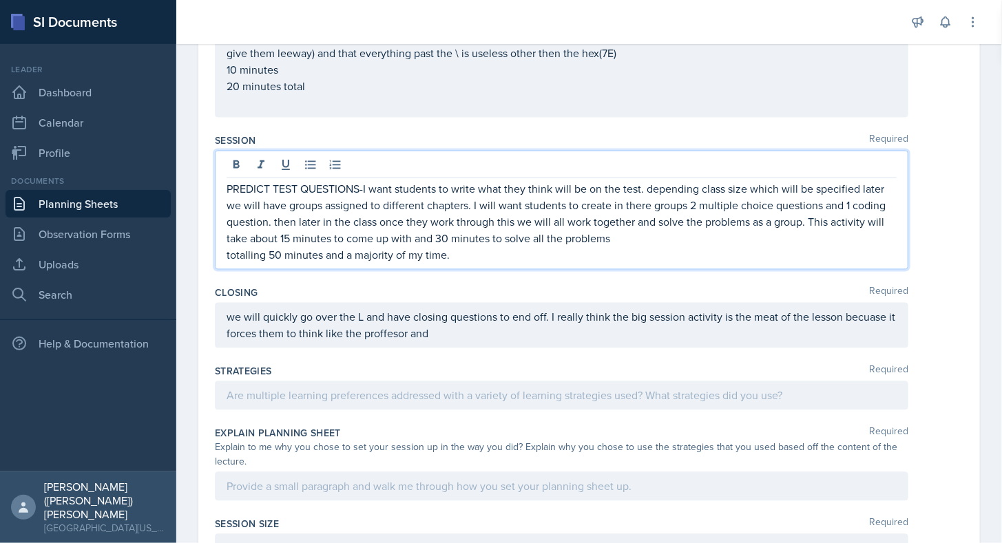
click at [441, 235] on p "PREDICT TEST QUESTIONS-I want students to write what they think will be on the …" at bounding box center [562, 214] width 670 height 66
click at [272, 253] on p "totalling 50 minutes and a majority of my time." at bounding box center [562, 255] width 670 height 17
click at [464, 338] on p "we will quickly go over the L and have closing questions to end off. I really t…" at bounding box center [562, 325] width 670 height 33
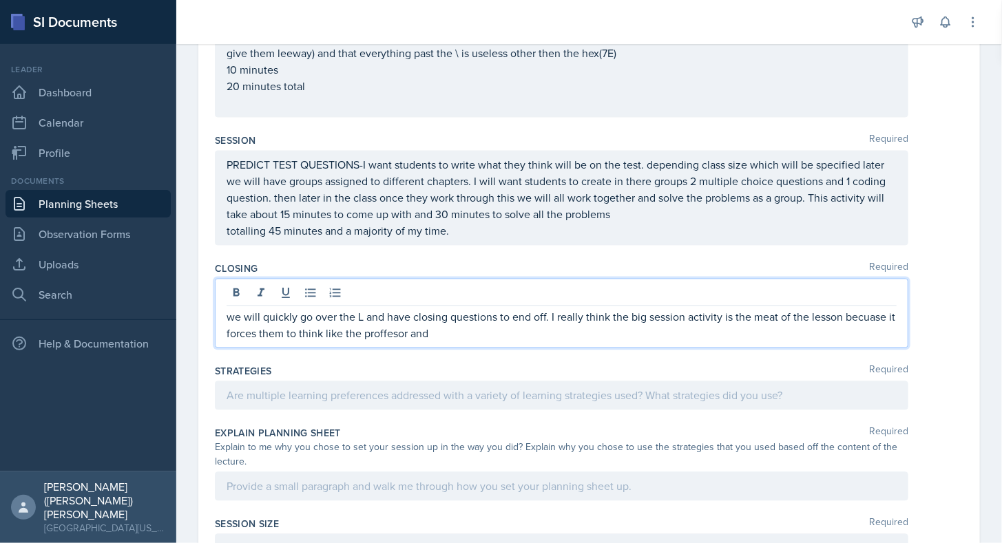
scroll to position [1177, 0]
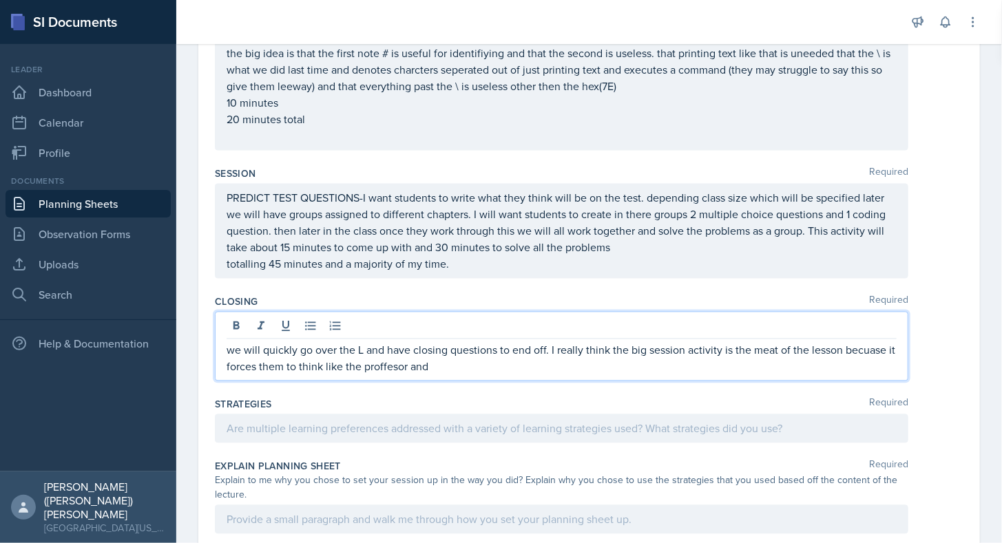
click at [453, 269] on p "totalling 45 minutes and a majority of my time." at bounding box center [562, 264] width 670 height 17
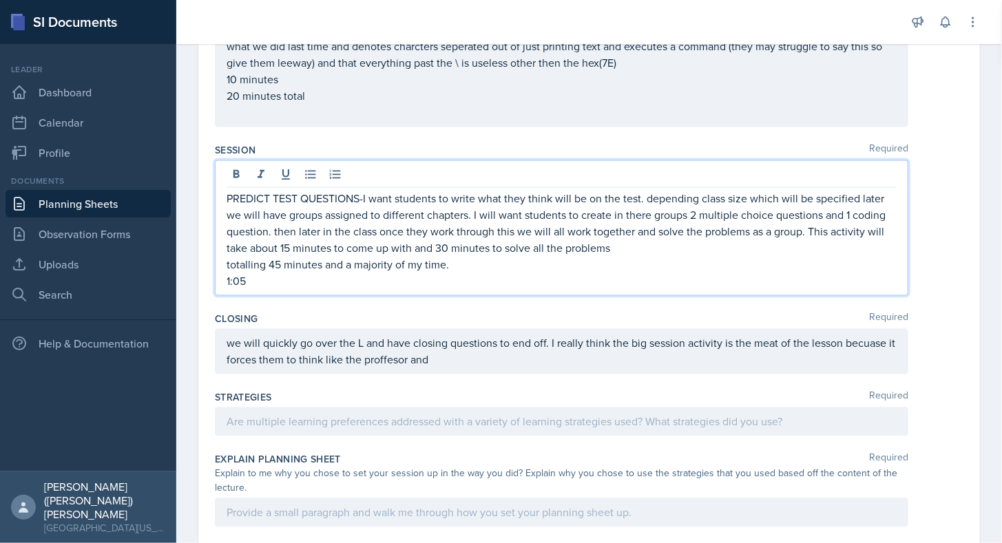
click at [517, 365] on div "we will quickly go over the L and have closing questions to end off. I really t…" at bounding box center [561, 351] width 693 height 45
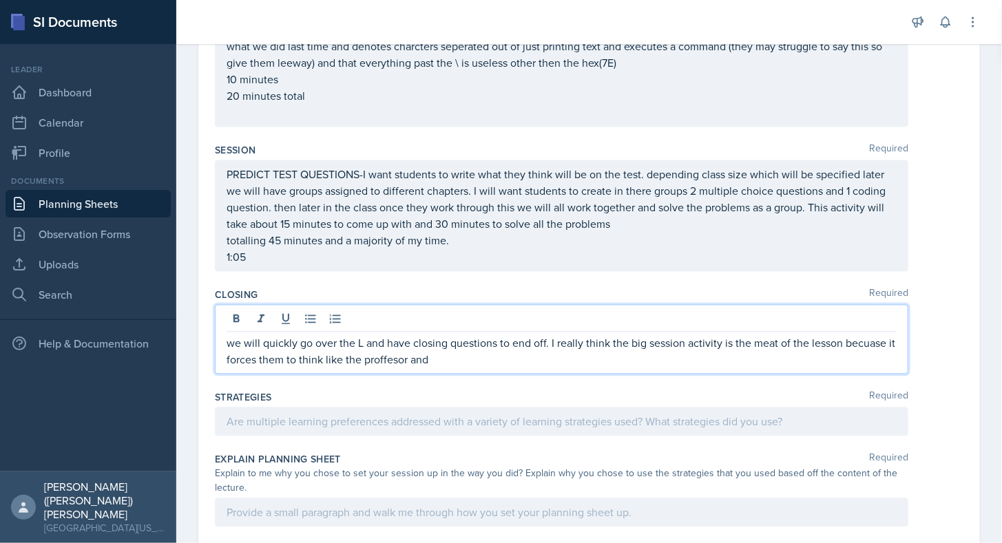
scroll to position [1215, 0]
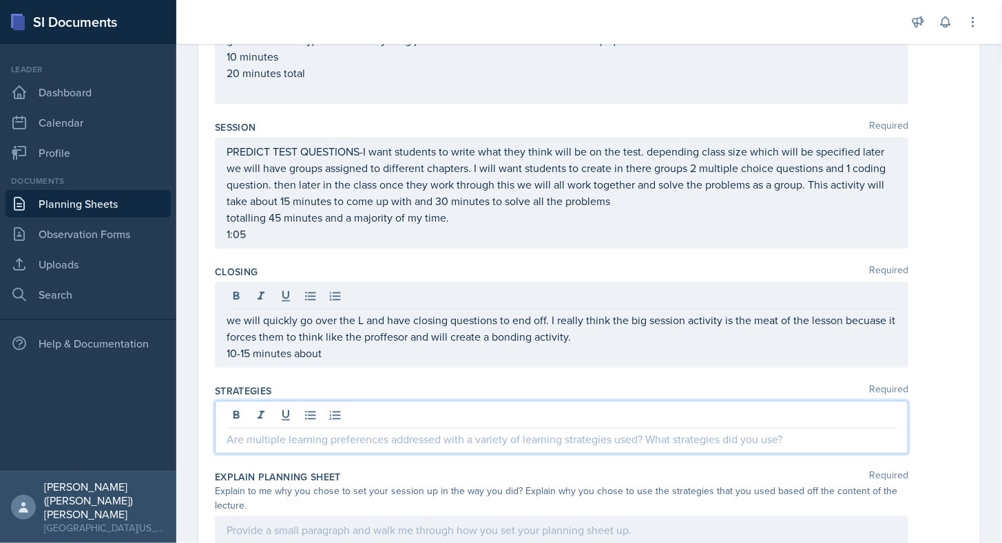
click at [423, 408] on div at bounding box center [561, 427] width 693 height 53
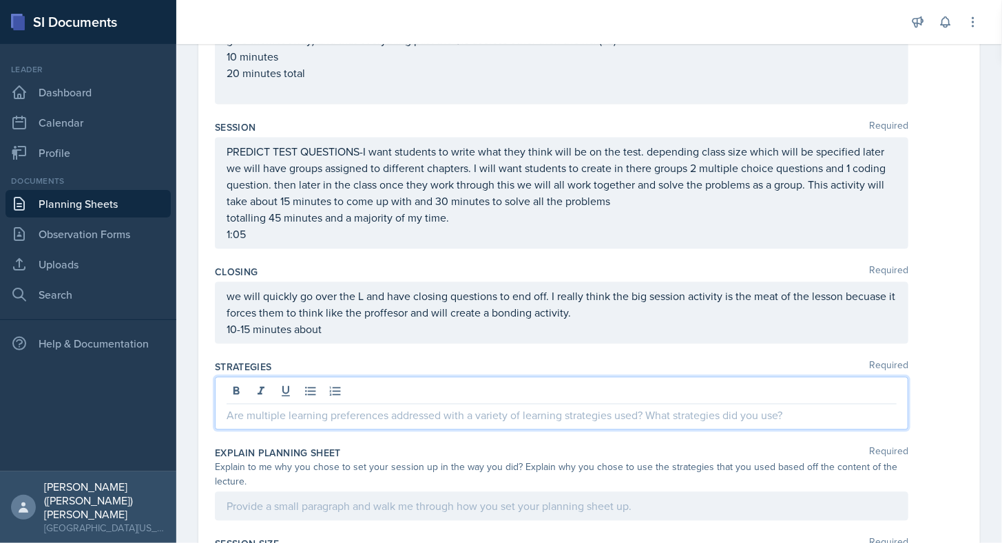
click at [366, 321] on p "we will quickly go over the L and have closing questions to end off. I really t…" at bounding box center [562, 304] width 670 height 33
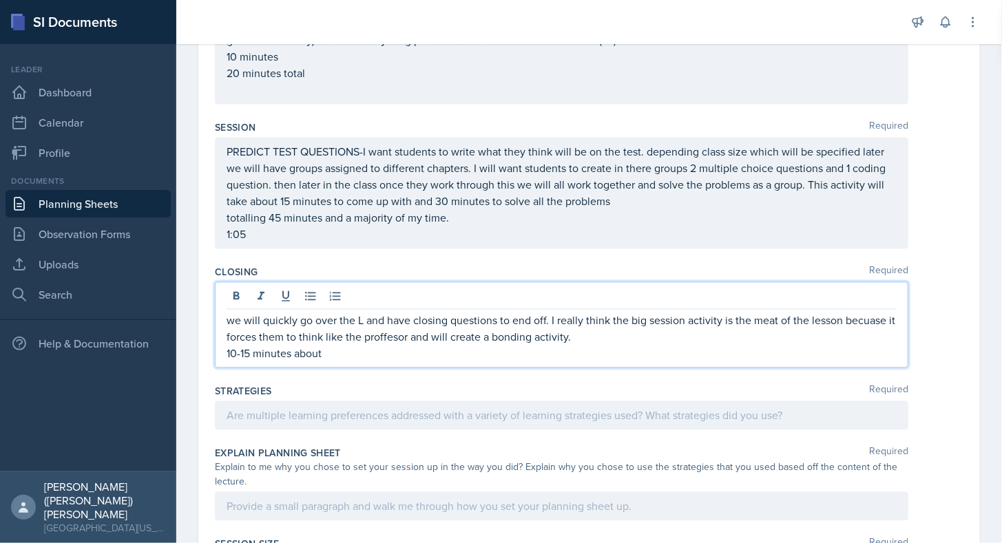
click at [364, 345] on p "10-15 minutes about" at bounding box center [562, 353] width 670 height 17
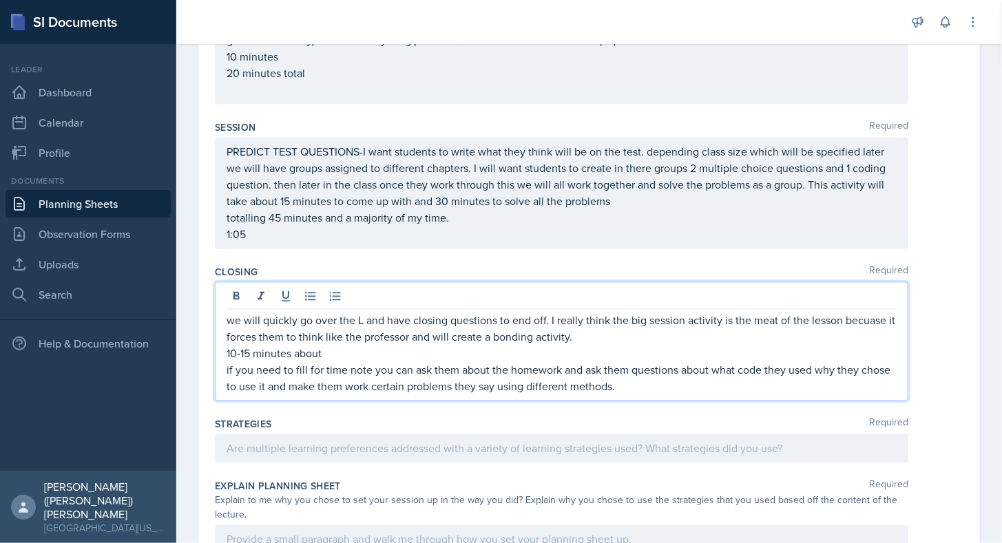
scroll to position [1411, 0]
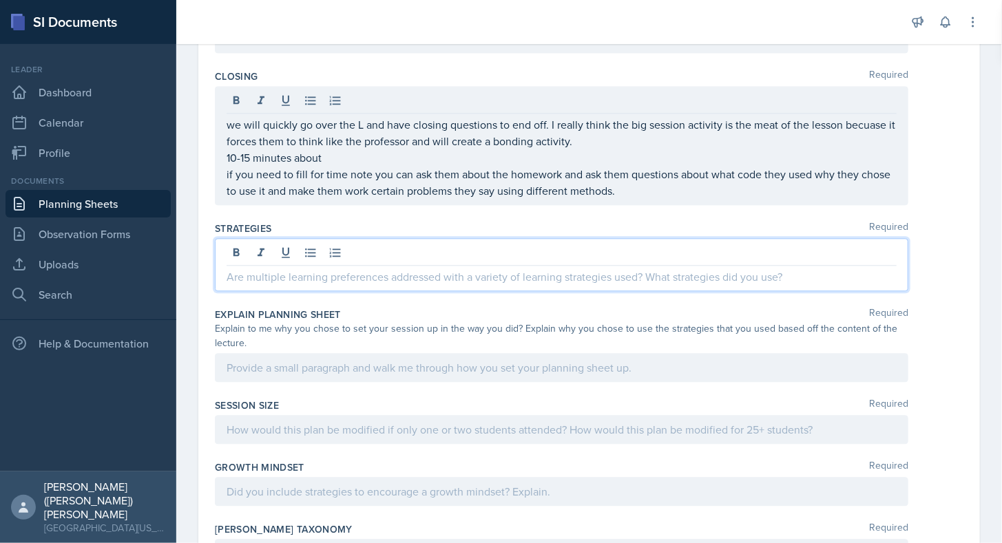
click at [448, 269] on p at bounding box center [562, 277] width 670 height 17
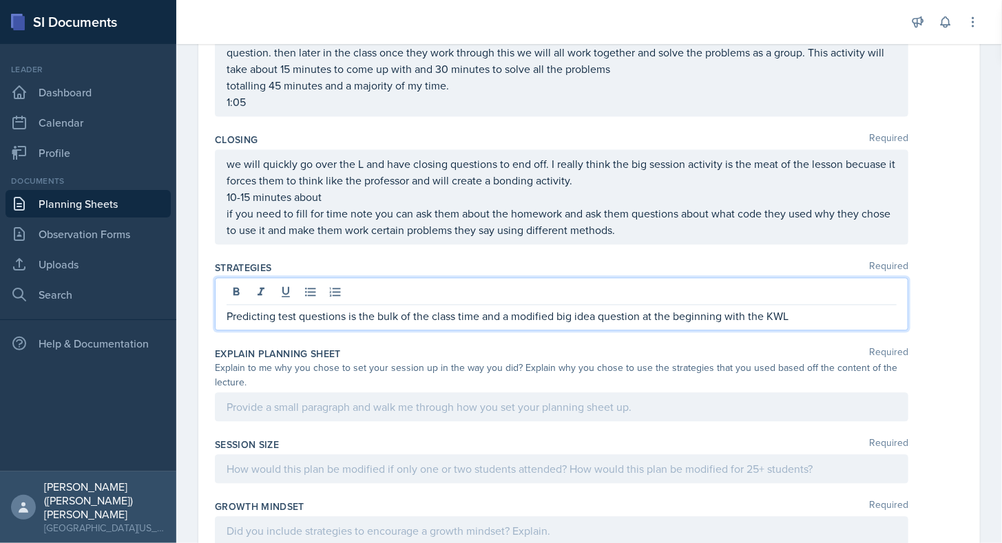
scroll to position [1347, 0]
click at [570, 392] on div at bounding box center [561, 406] width 693 height 29
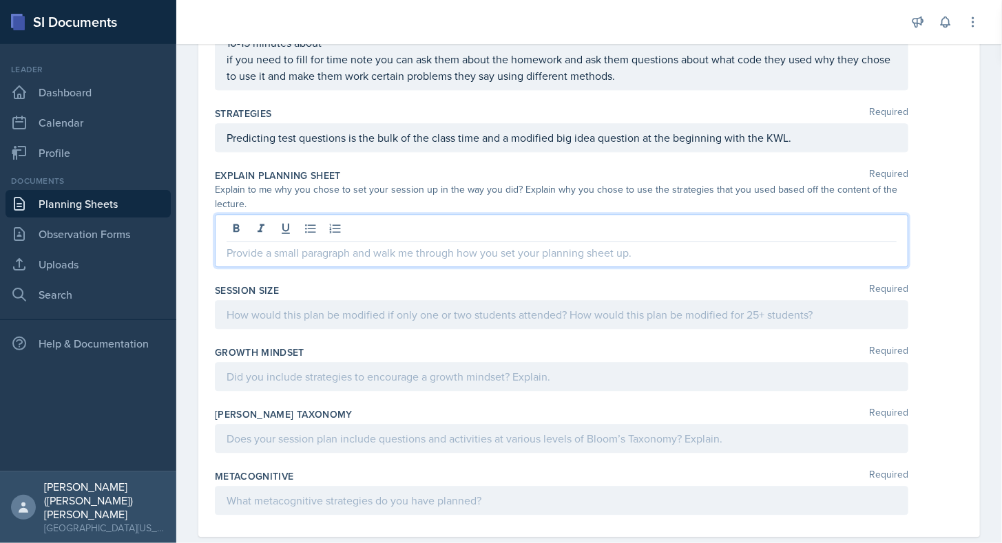
scroll to position [1502, 0]
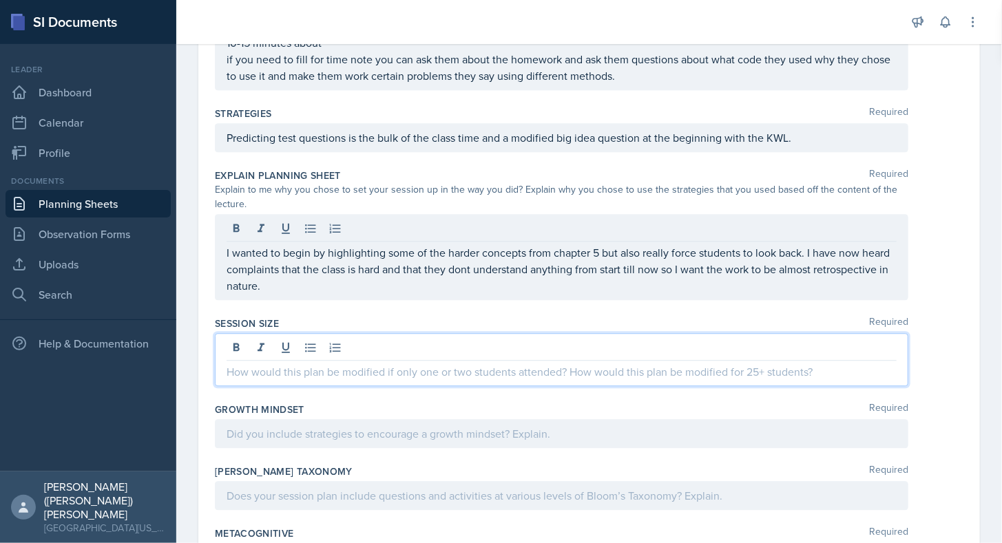
click at [384, 340] on div at bounding box center [561, 359] width 693 height 53
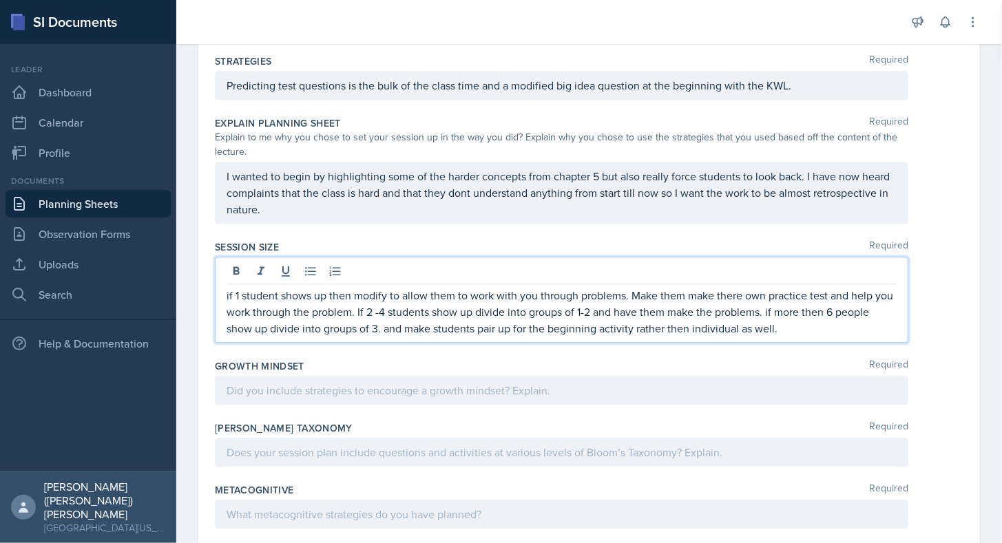
scroll to position [1587, 0]
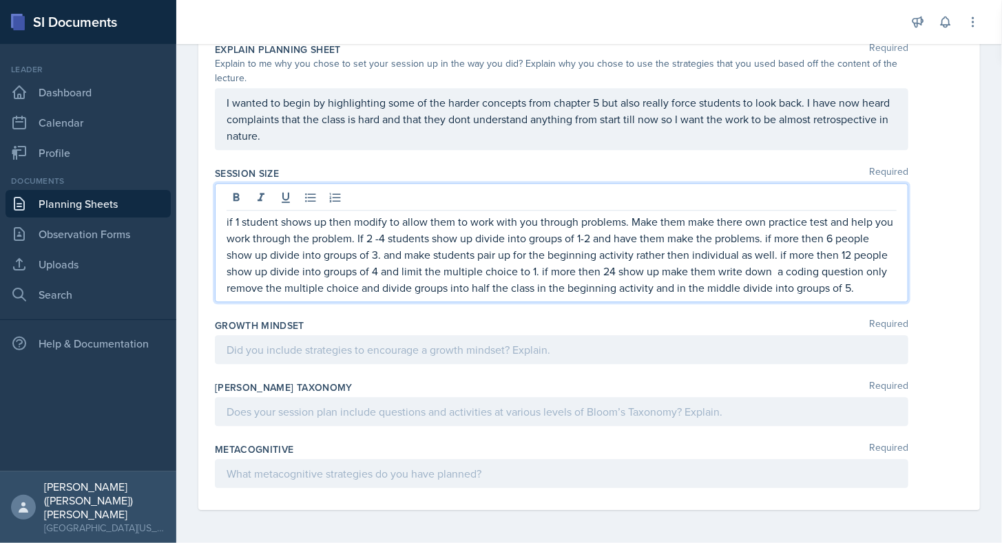
click at [518, 357] on p at bounding box center [562, 350] width 670 height 17
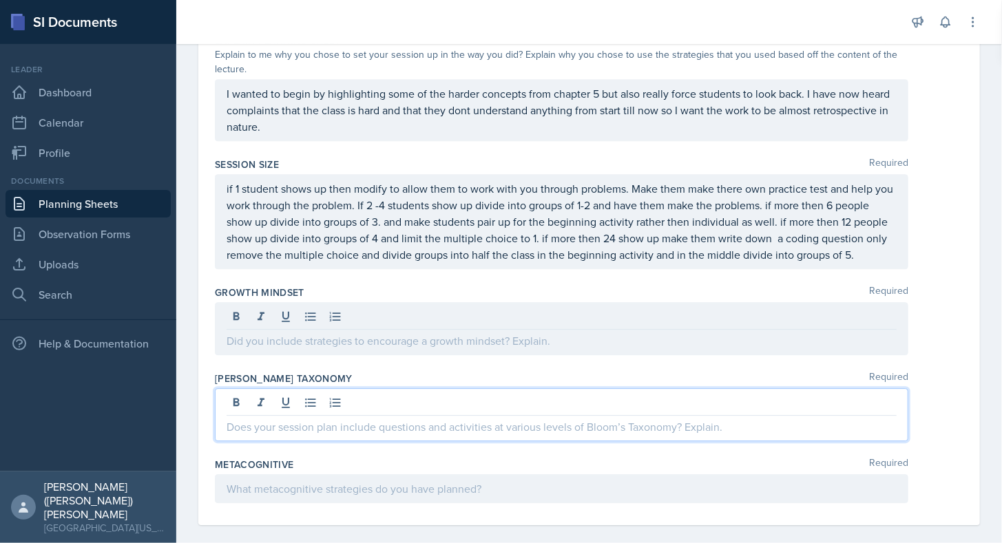
click at [447, 412] on div at bounding box center [561, 414] width 693 height 53
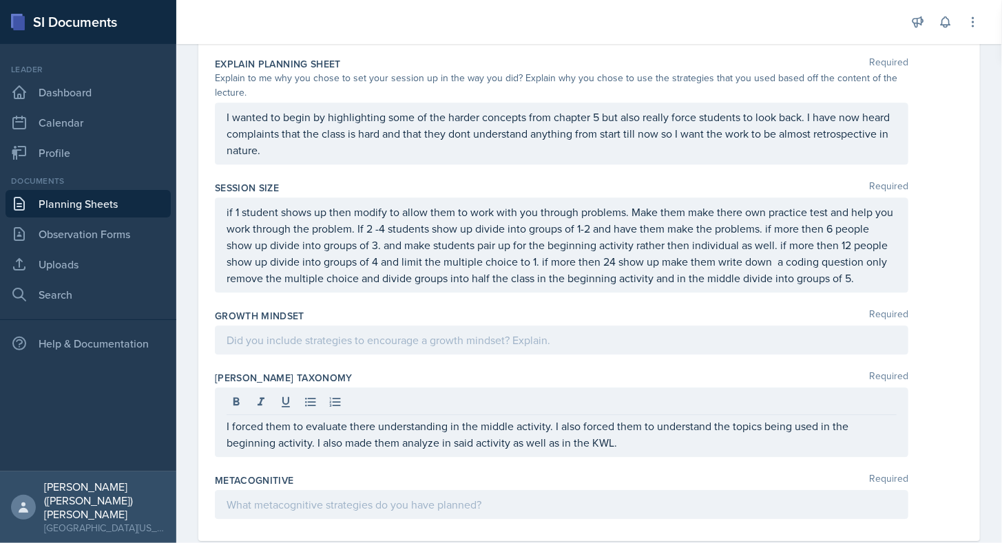
click at [345, 355] on div at bounding box center [561, 340] width 693 height 29
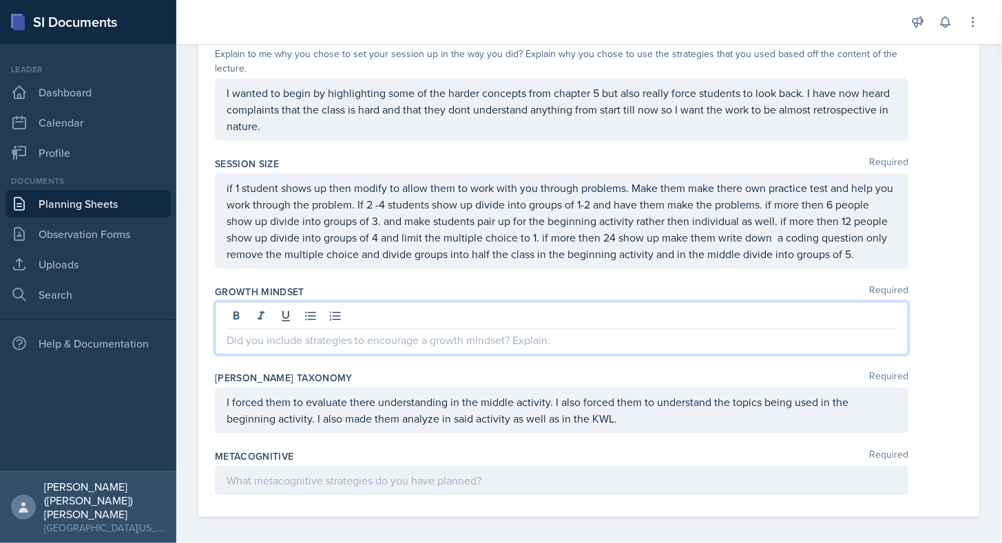
scroll to position [1653, 0]
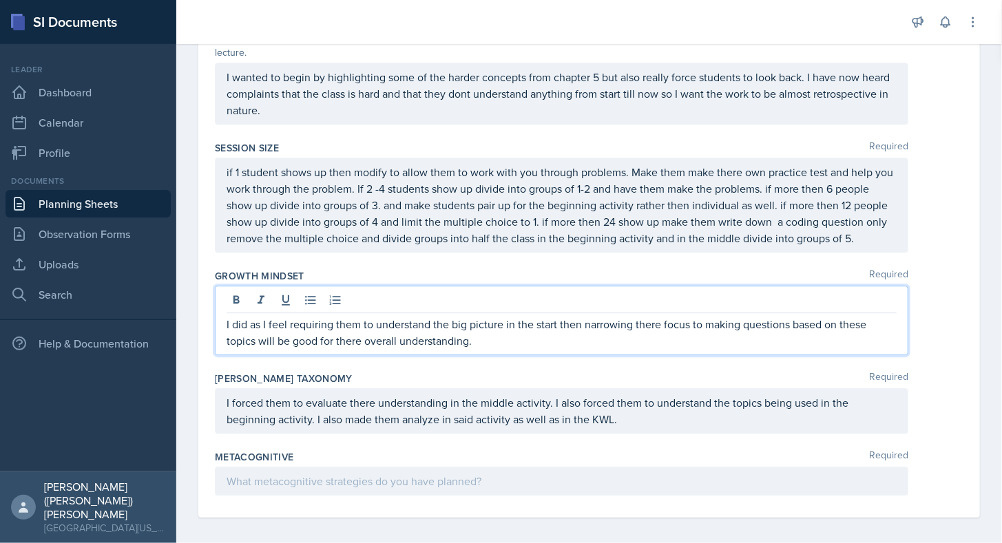
click at [372, 246] on p "if 1 student shows up then modify to allow them to work with you through proble…" at bounding box center [562, 205] width 670 height 83
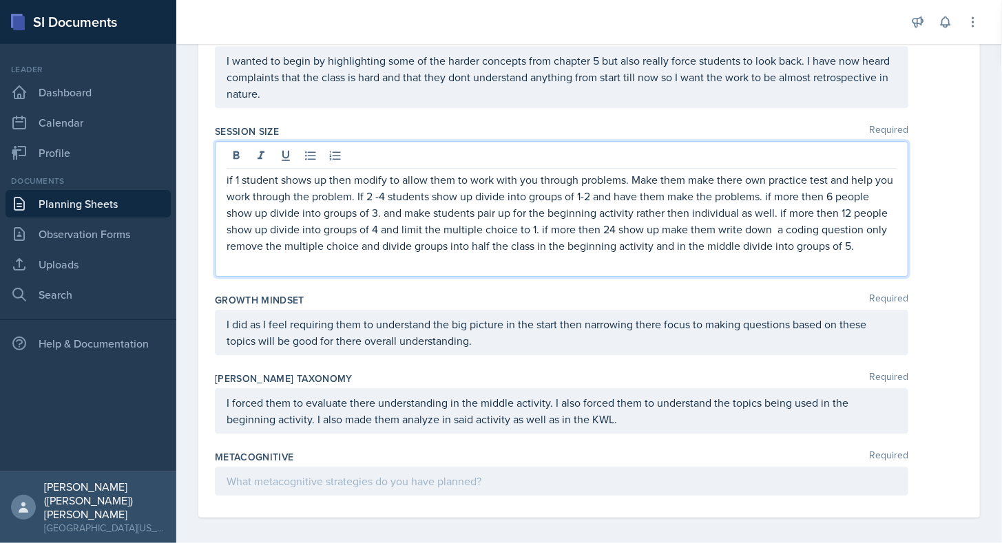
scroll to position [1677, 0]
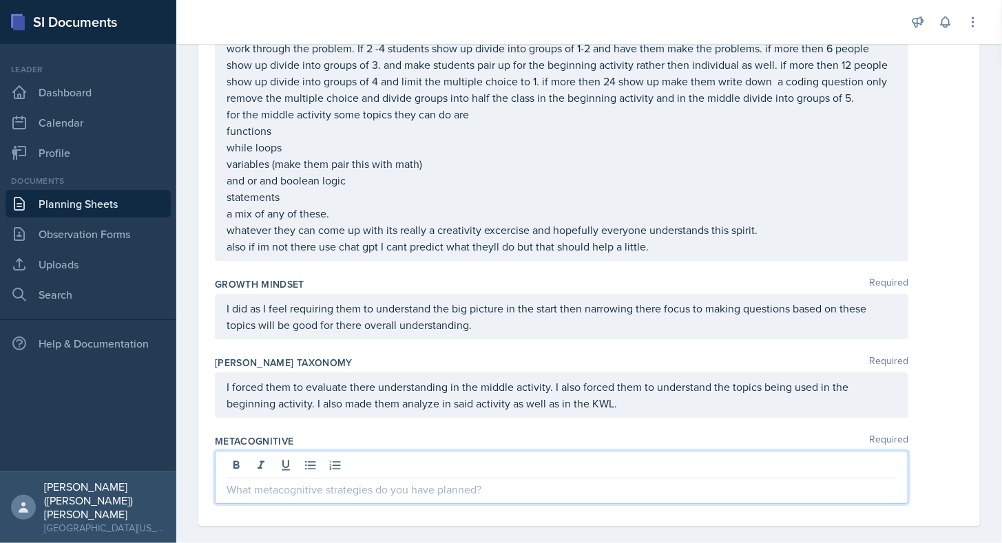
click at [483, 481] on p at bounding box center [562, 489] width 670 height 17
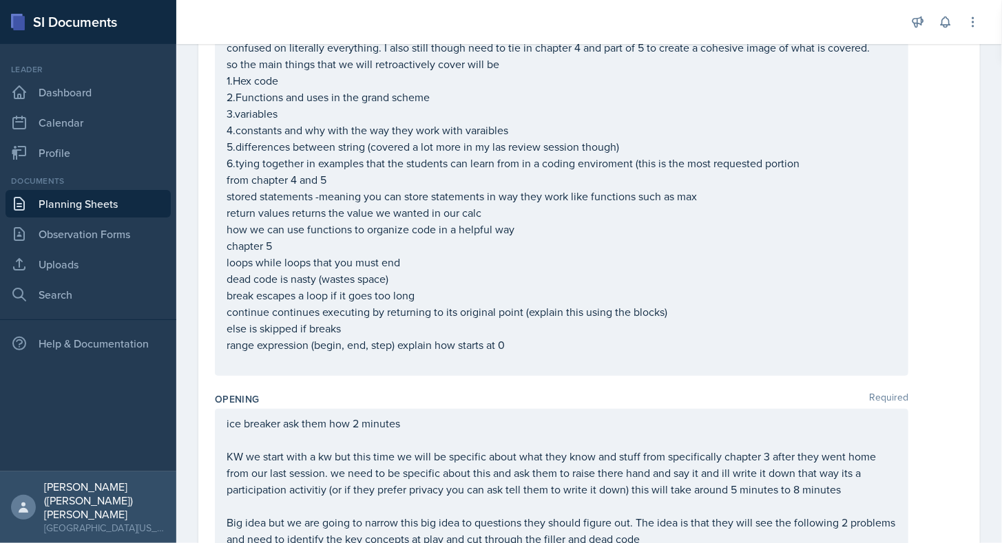
scroll to position [0, 0]
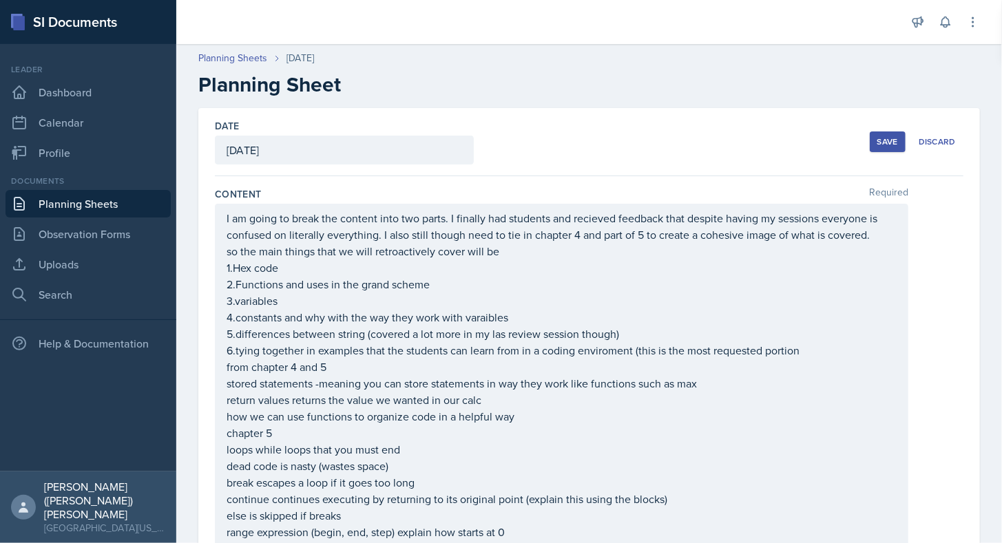
click at [887, 145] on div "Save" at bounding box center [887, 141] width 21 height 11
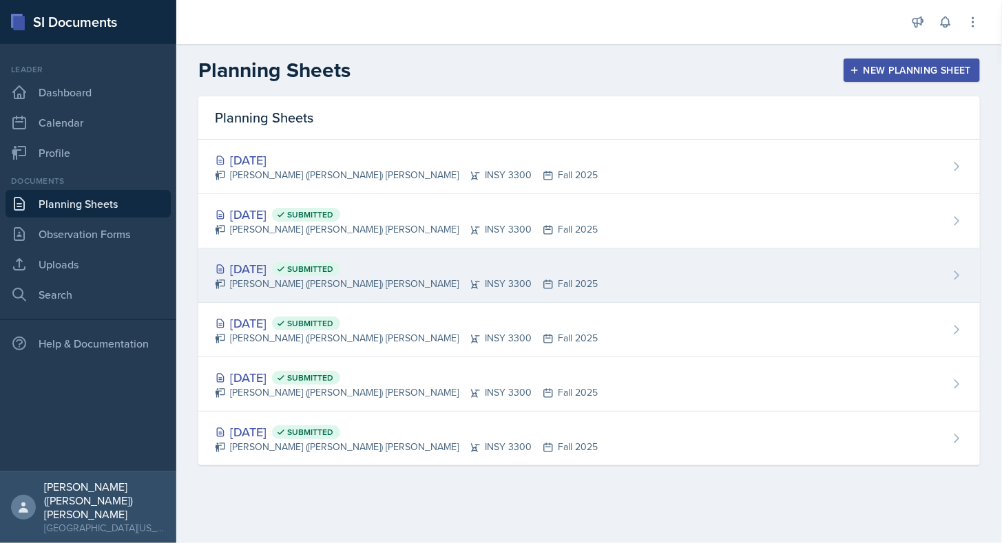
click at [291, 267] on div "[DATE] Submitted" at bounding box center [406, 269] width 383 height 19
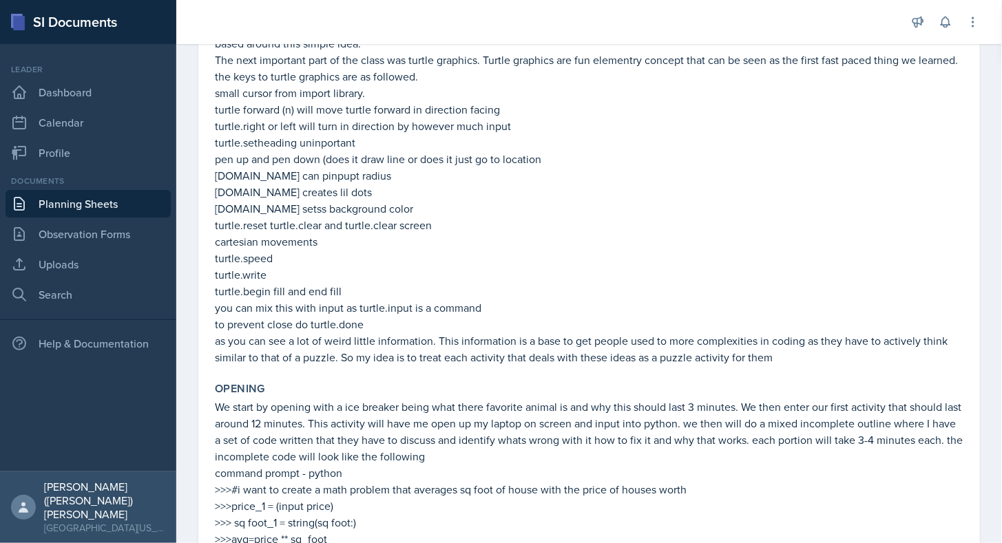
scroll to position [180, 0]
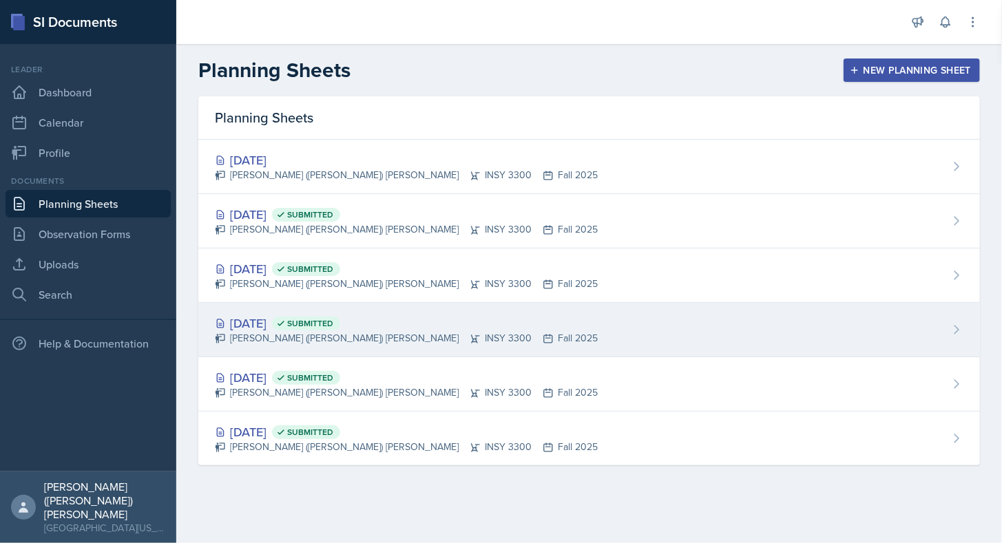
click at [288, 333] on div "Lee (Joseph) Overton INSY 3300 Fall 2025" at bounding box center [406, 338] width 383 height 14
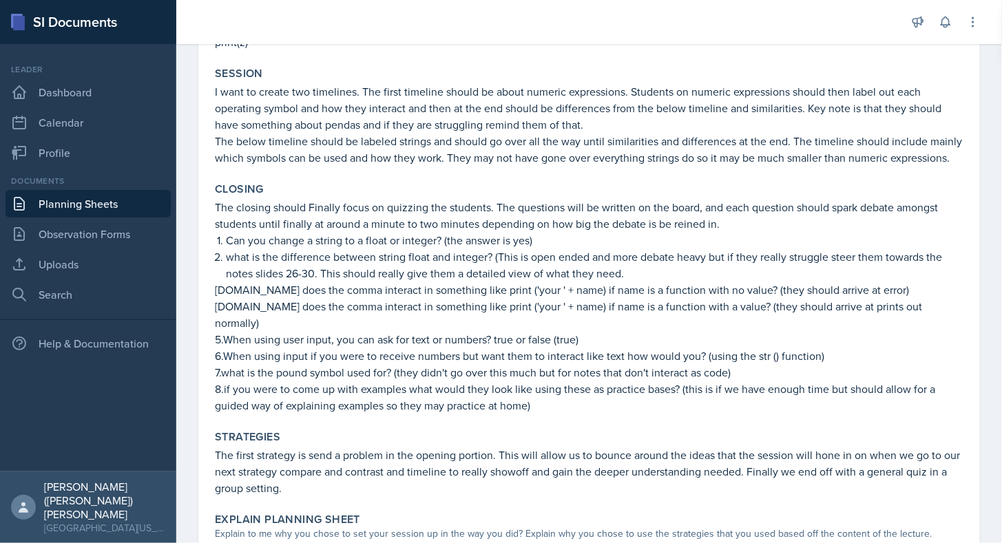
scroll to position [991, 0]
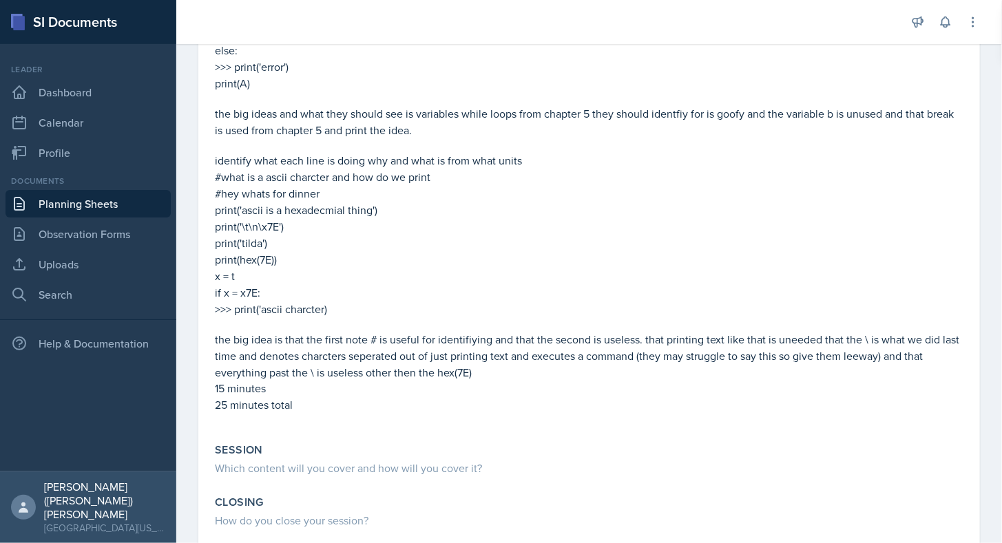
scroll to position [896, 0]
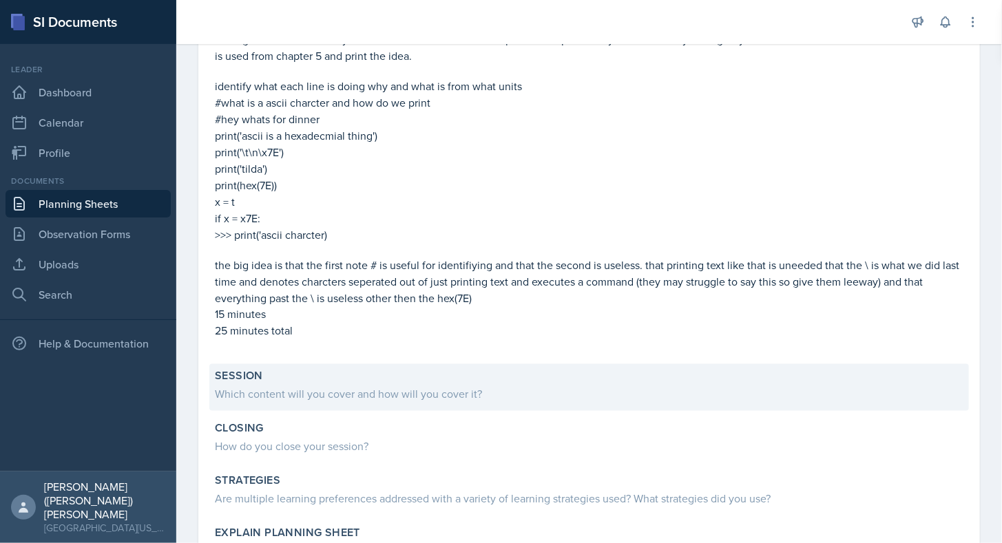
click at [512, 401] on div "Which content will you cover and how will you cover it?" at bounding box center [589, 394] width 748 height 17
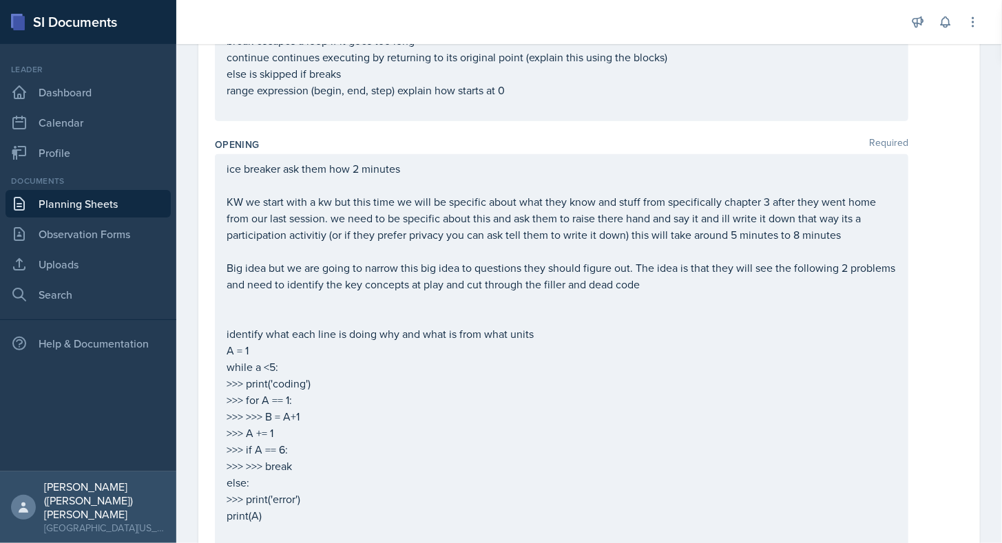
scroll to position [309, 0]
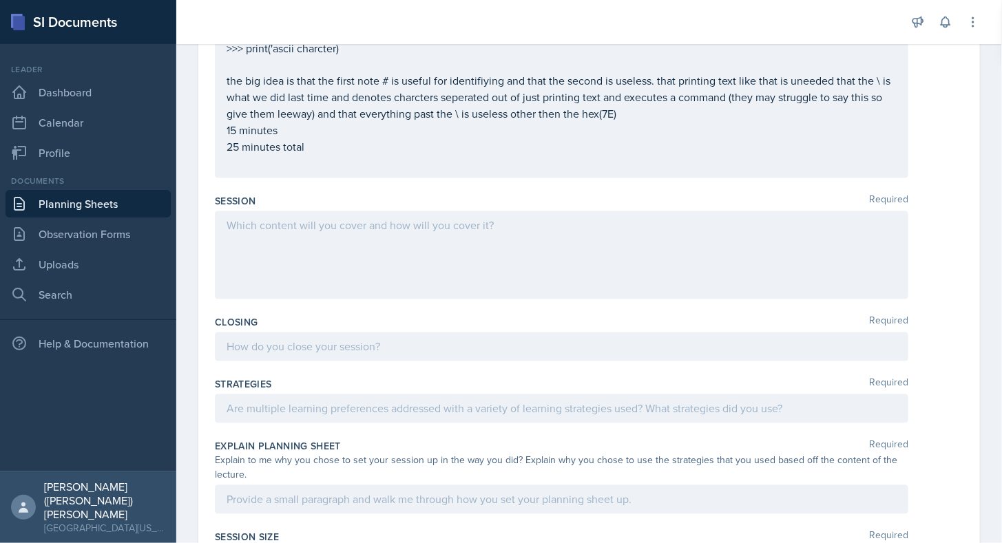
click at [348, 247] on div at bounding box center [561, 255] width 693 height 88
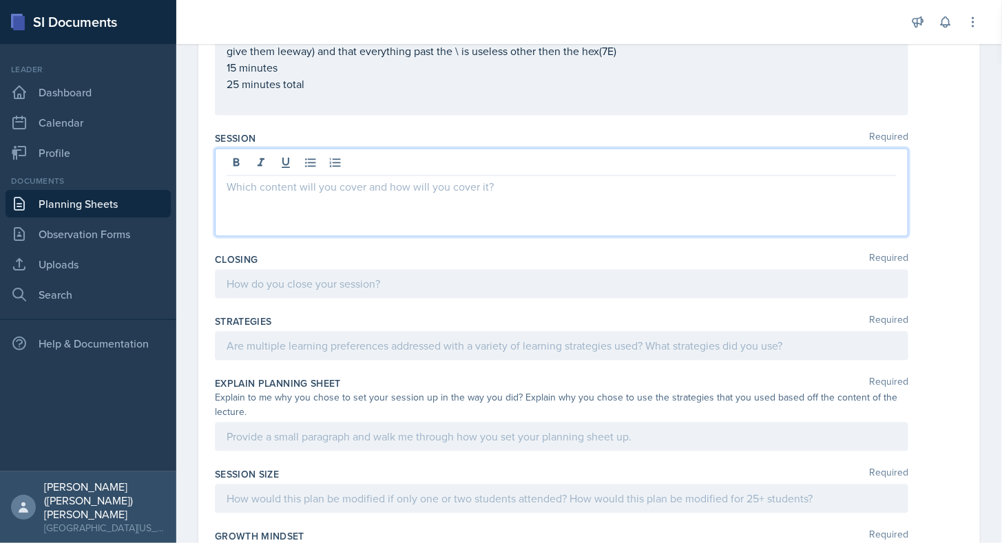
scroll to position [1204, 0]
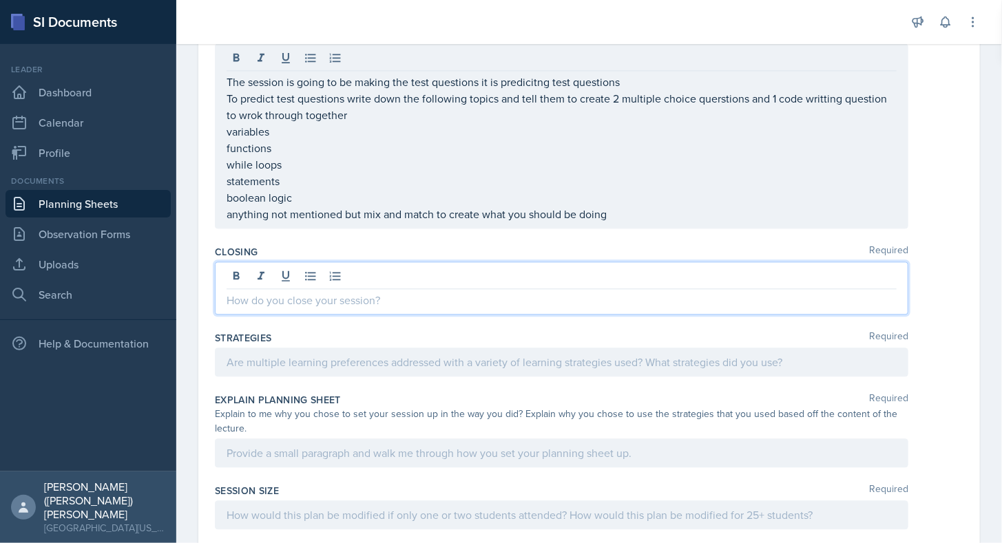
click at [317, 292] on p at bounding box center [562, 300] width 670 height 17
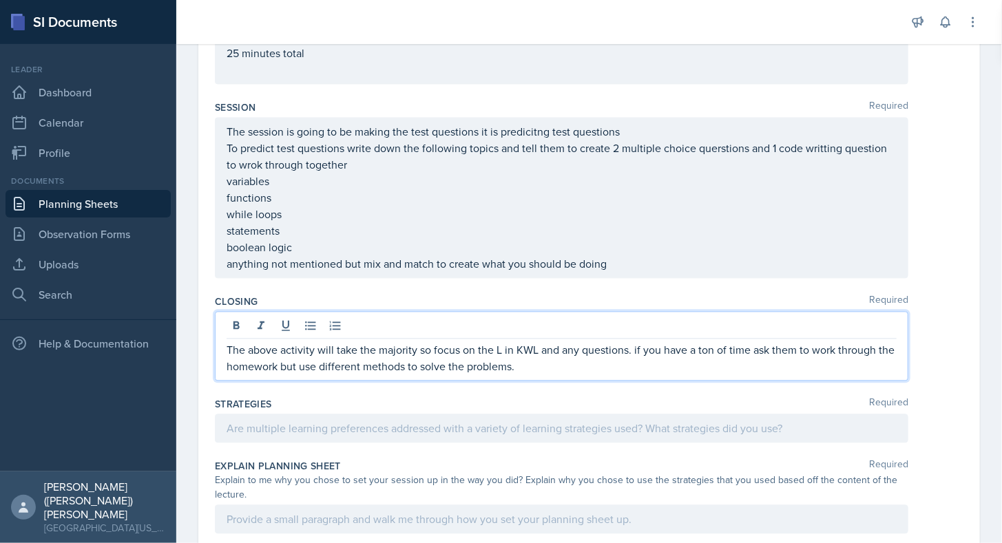
scroll to position [1239, 0]
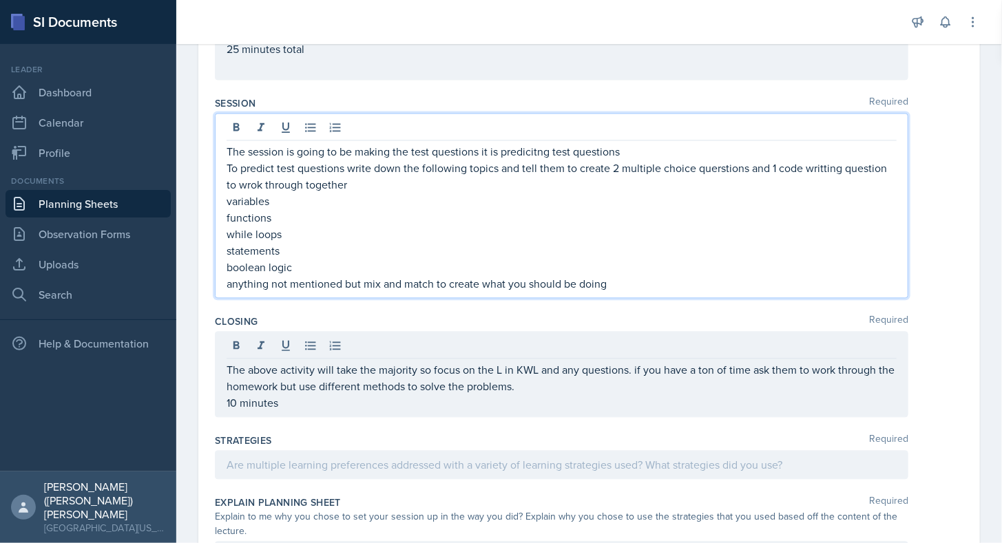
click at [652, 275] on p "anything not mentioned but mix and match to create what you should be doing" at bounding box center [562, 283] width 670 height 17
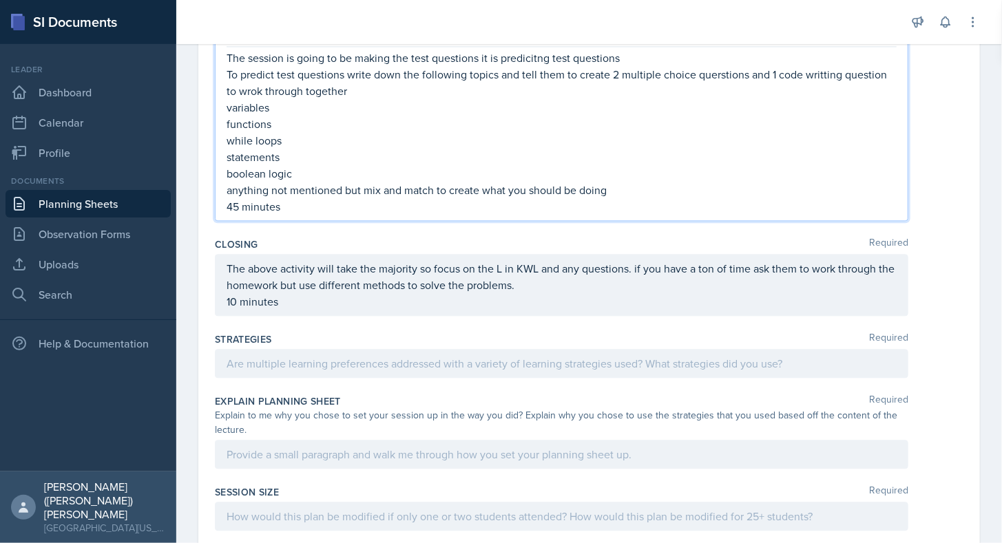
scroll to position [1334, 0]
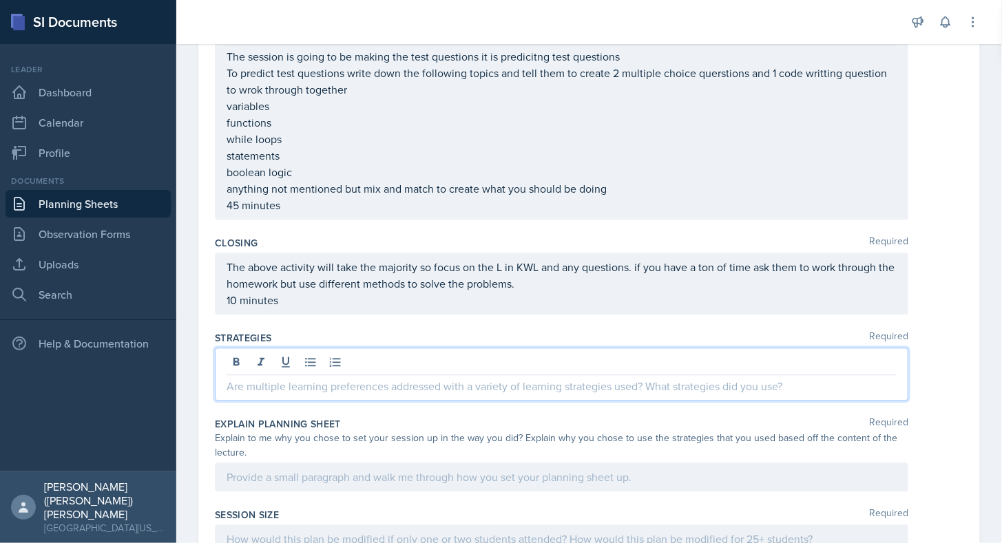
click at [541, 378] on p at bounding box center [562, 386] width 670 height 17
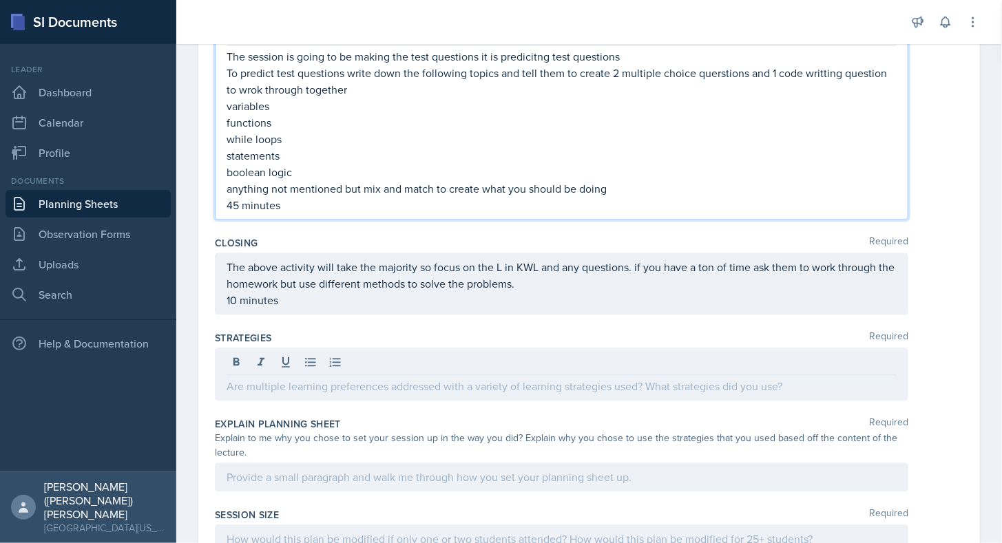
scroll to position [1358, 0]
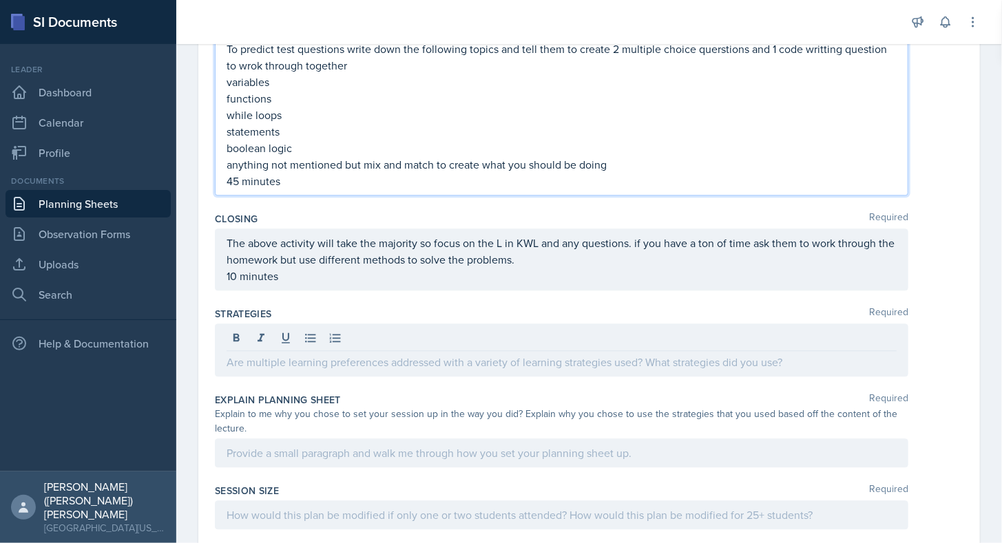
click at [348, 180] on p "45 minutes" at bounding box center [562, 181] width 670 height 17
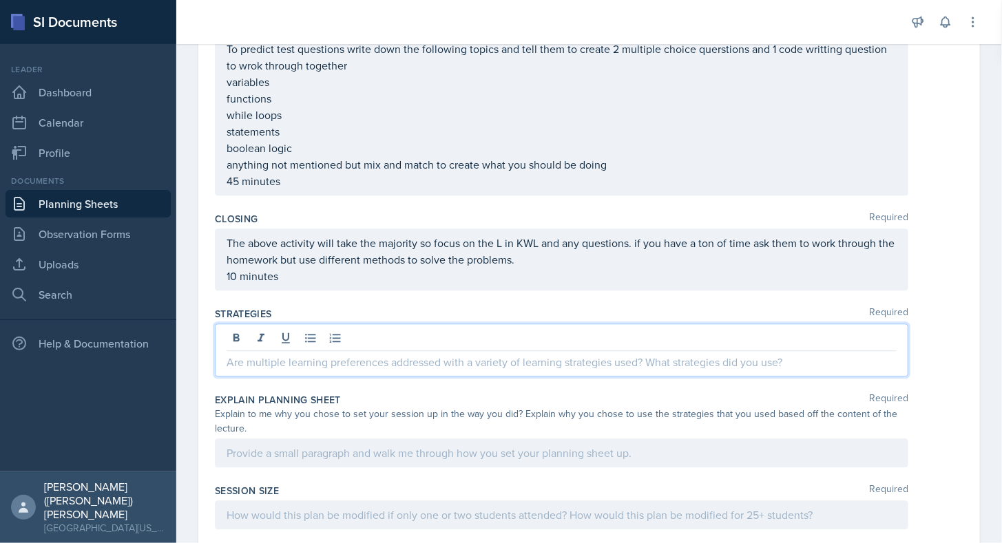
click at [402, 326] on div at bounding box center [561, 350] width 693 height 53
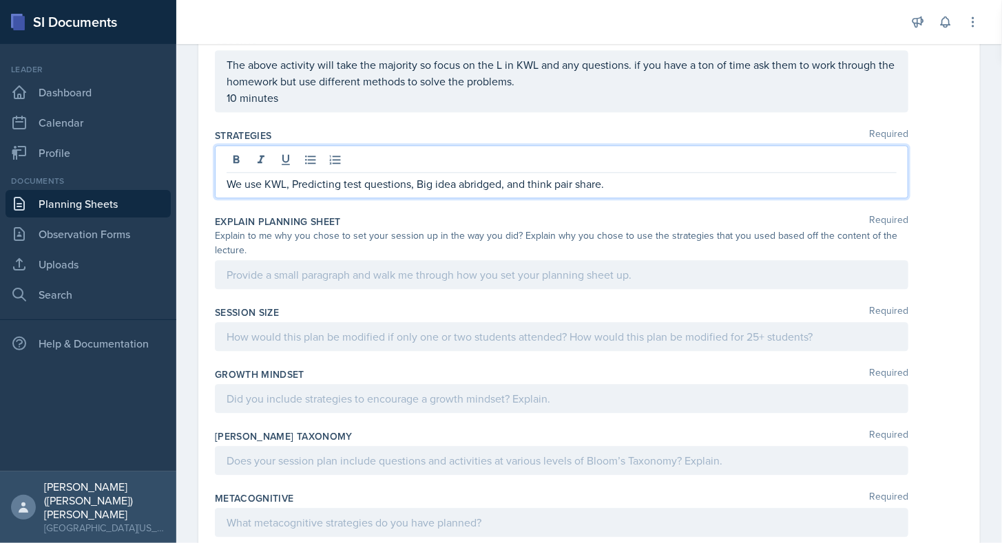
click at [543, 74] on p "The above activity will take the majority so focus on the L in KWL and any ques…" at bounding box center [562, 72] width 670 height 33
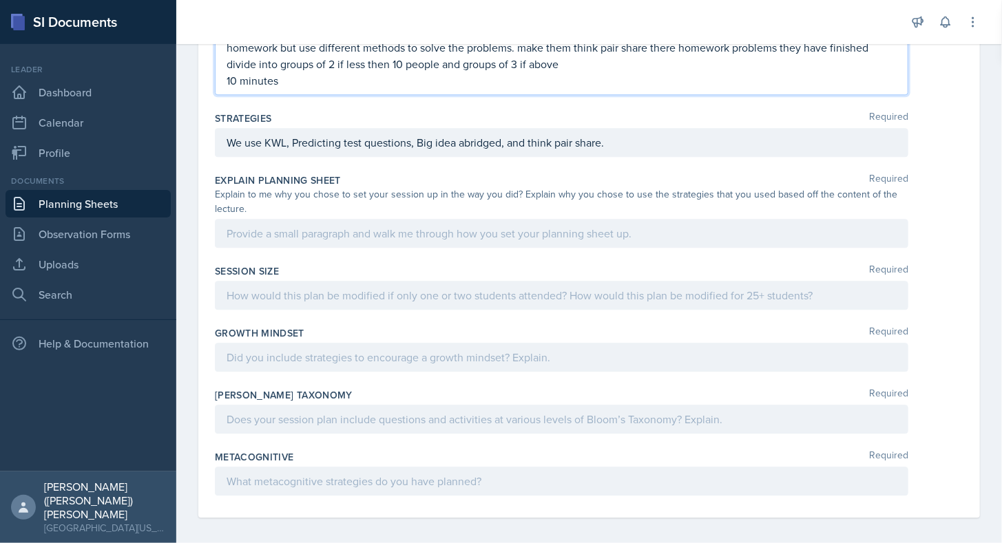
click at [458, 231] on p at bounding box center [562, 233] width 670 height 17
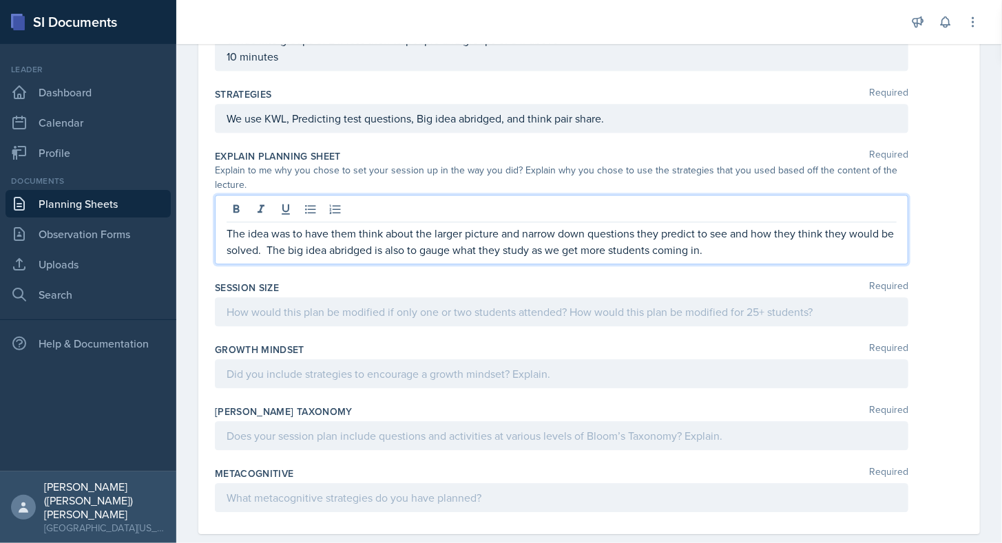
click at [410, 311] on div at bounding box center [561, 311] width 693 height 29
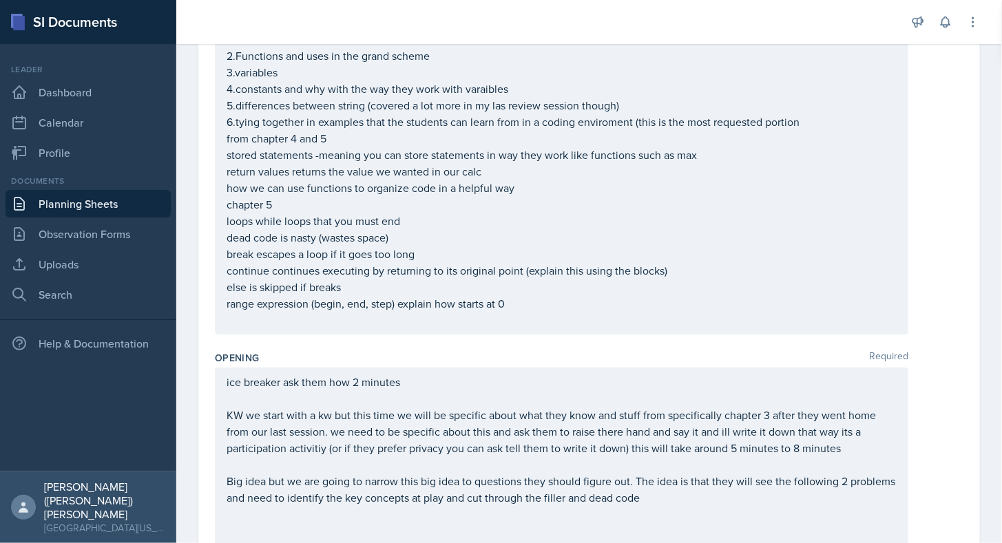
scroll to position [0, 0]
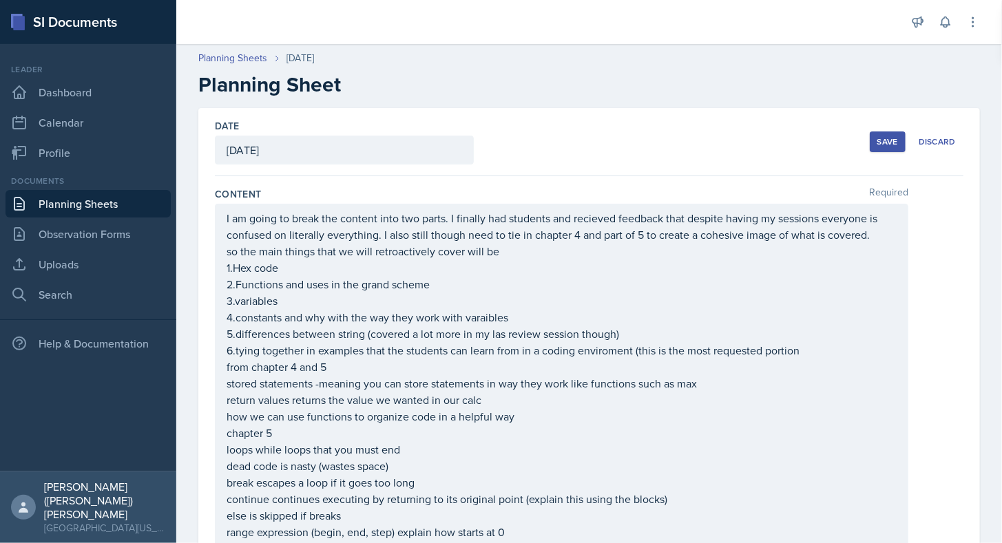
click at [882, 146] on div "Save" at bounding box center [887, 141] width 21 height 11
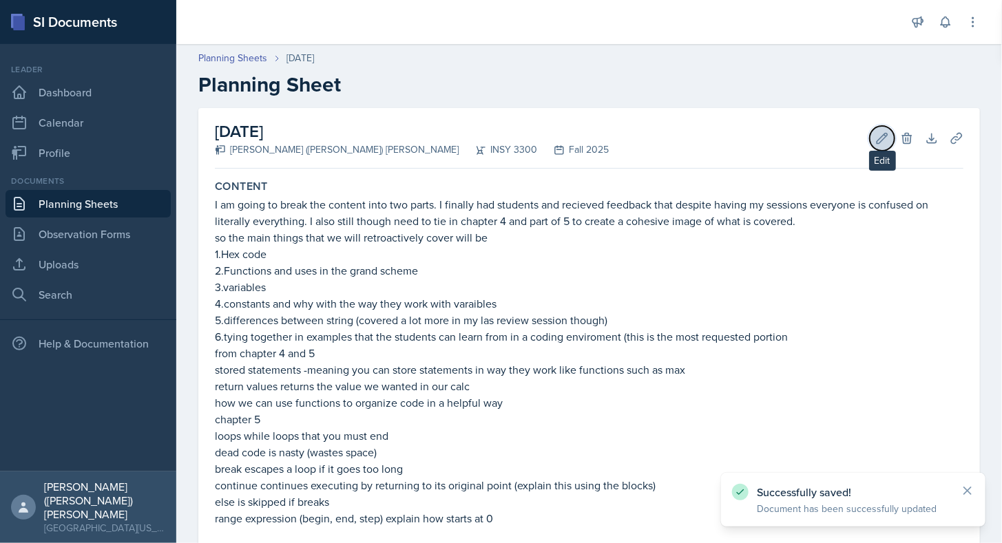
click at [875, 134] on icon at bounding box center [882, 139] width 14 height 14
